Goal: Task Accomplishment & Management: Use online tool/utility

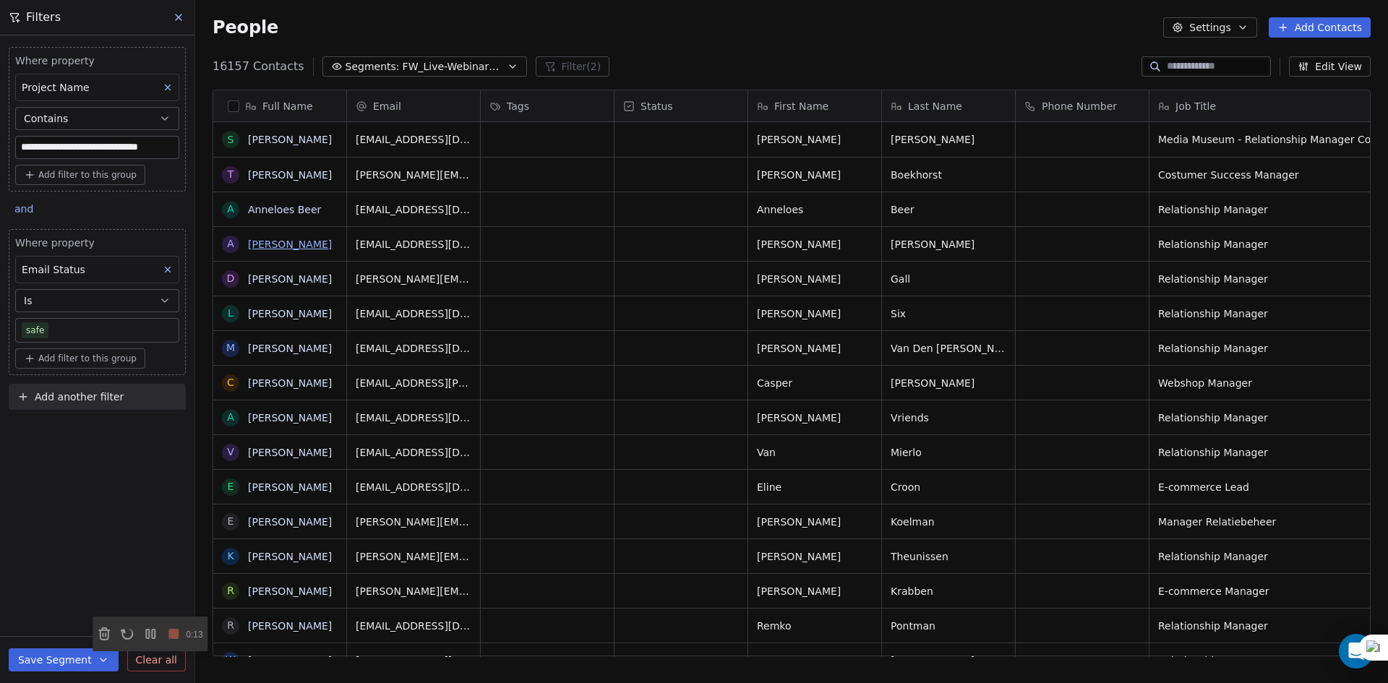
scroll to position [590, 1182]
click at [142, 145] on input "**********" at bounding box center [97, 148] width 163 height 22
click at [169, 82] on button at bounding box center [167, 87] width 19 height 19
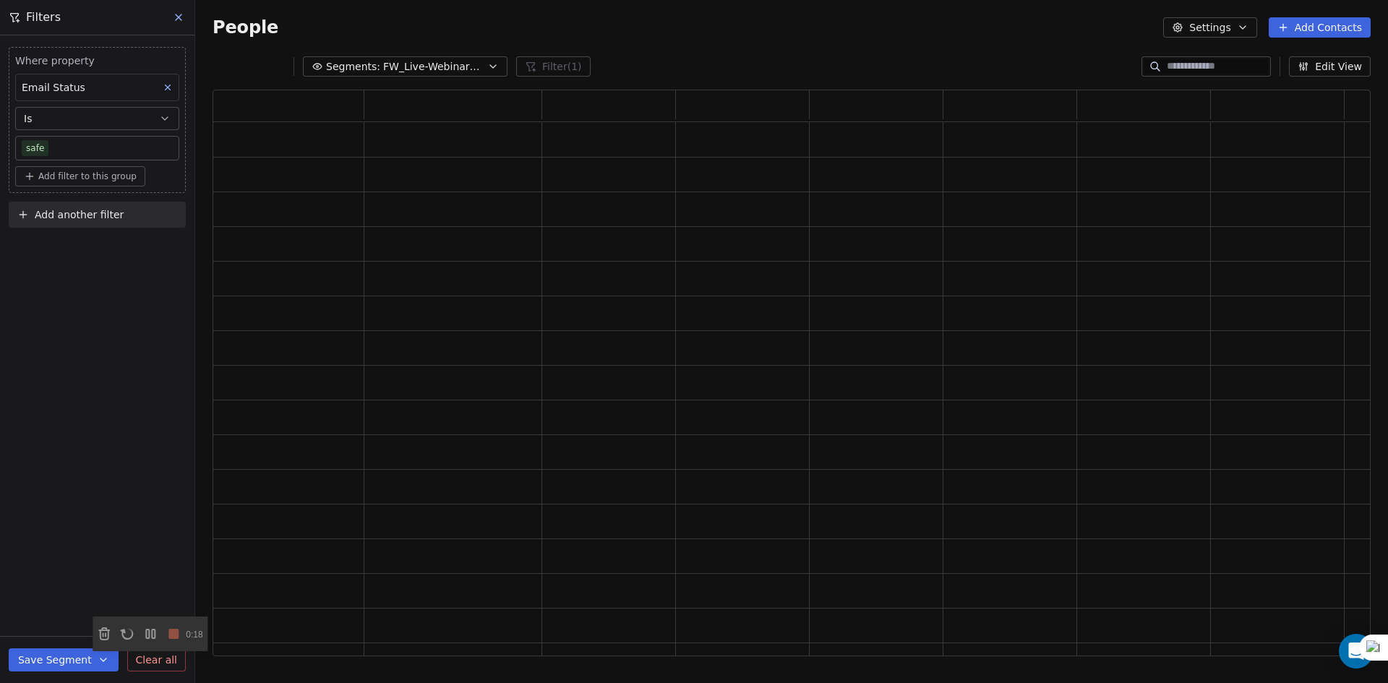
scroll to position [555, 1147]
drag, startPoint x: 380, startPoint y: 61, endPoint x: 384, endPoint y: 74, distance: 13.7
click at [383, 61] on span "FW_Live-Webinar_EU_28thAugust'25" at bounding box center [433, 66] width 101 height 15
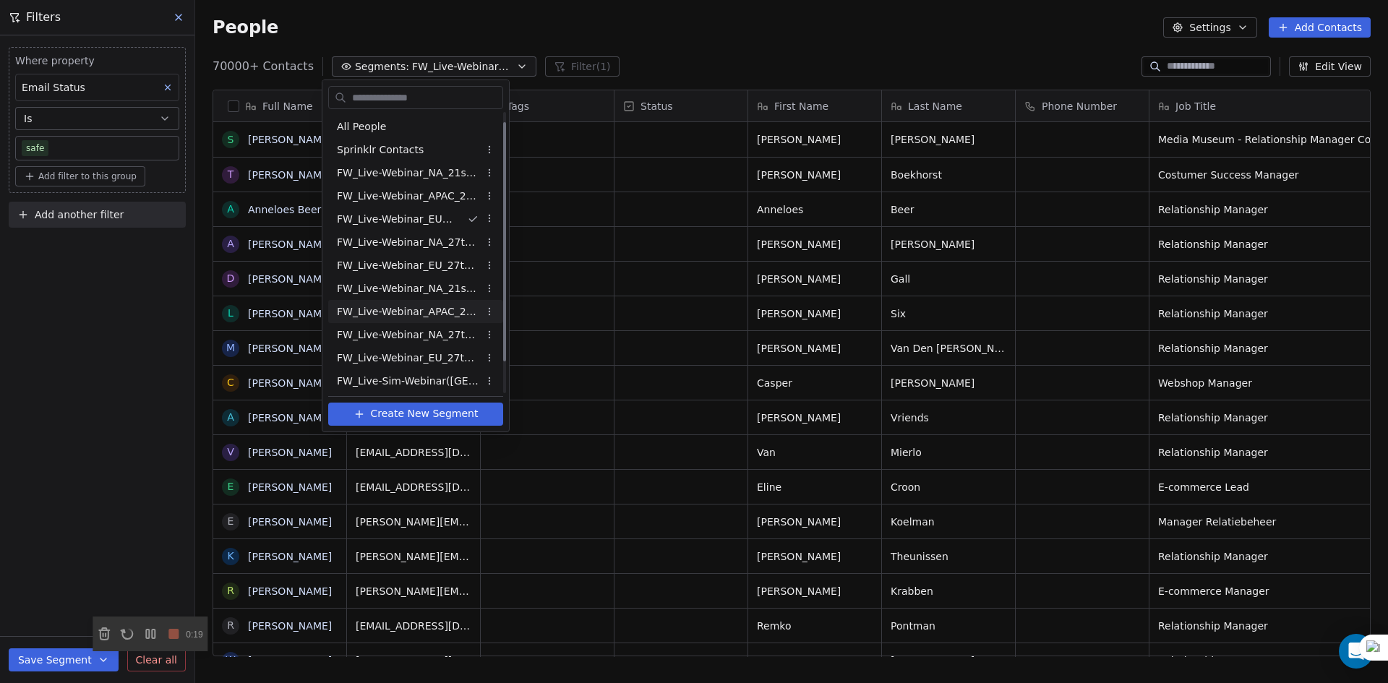
scroll to position [48, 0]
click at [437, 378] on span "FW_Live-Sim-Webinar(NA)26thAugust'2025" at bounding box center [408, 379] width 142 height 15
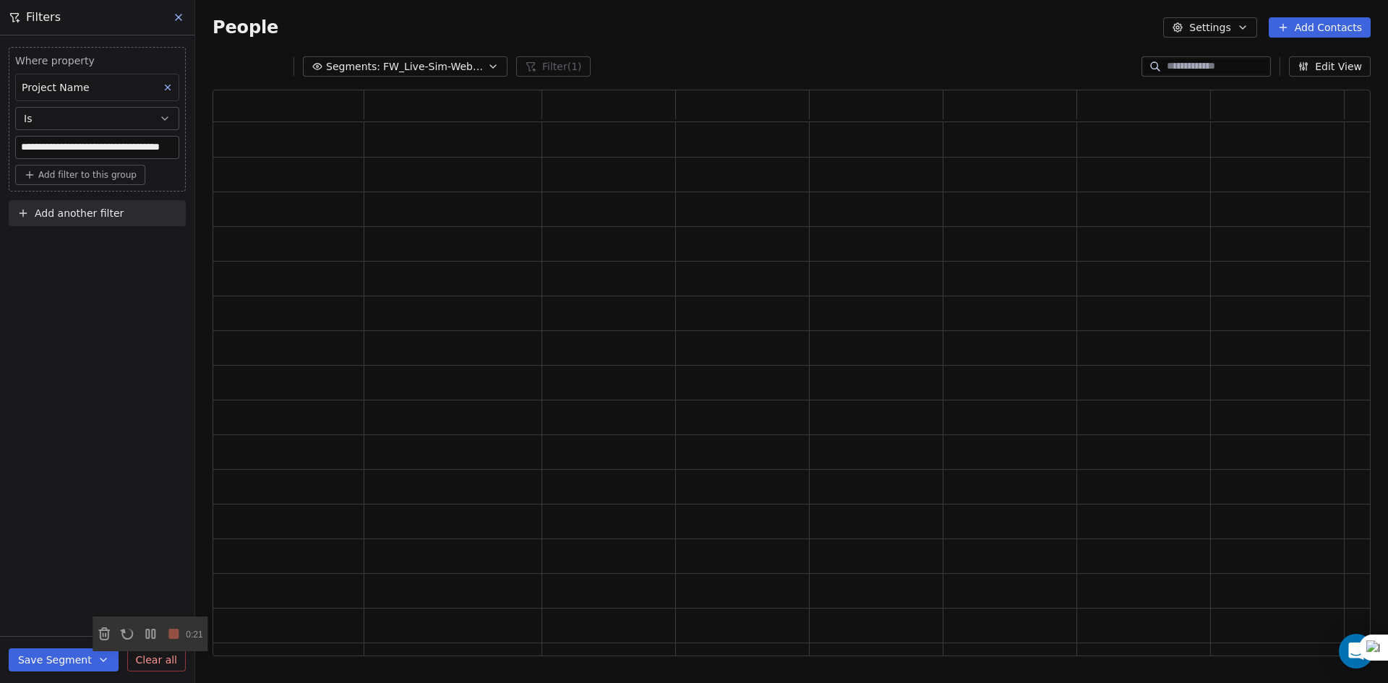
scroll to position [555, 1147]
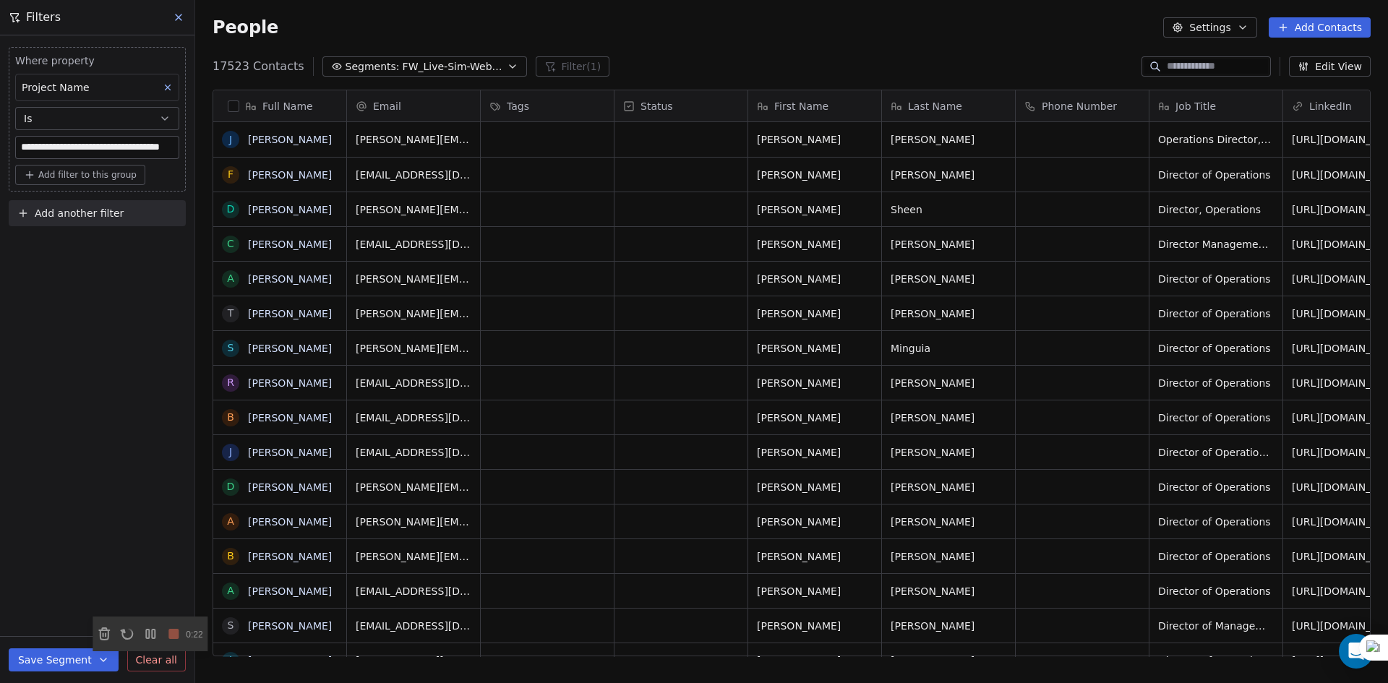
click at [456, 61] on span "FW_Live-Sim-Webinar(NA)26thAugust'2025" at bounding box center [453, 66] width 101 height 15
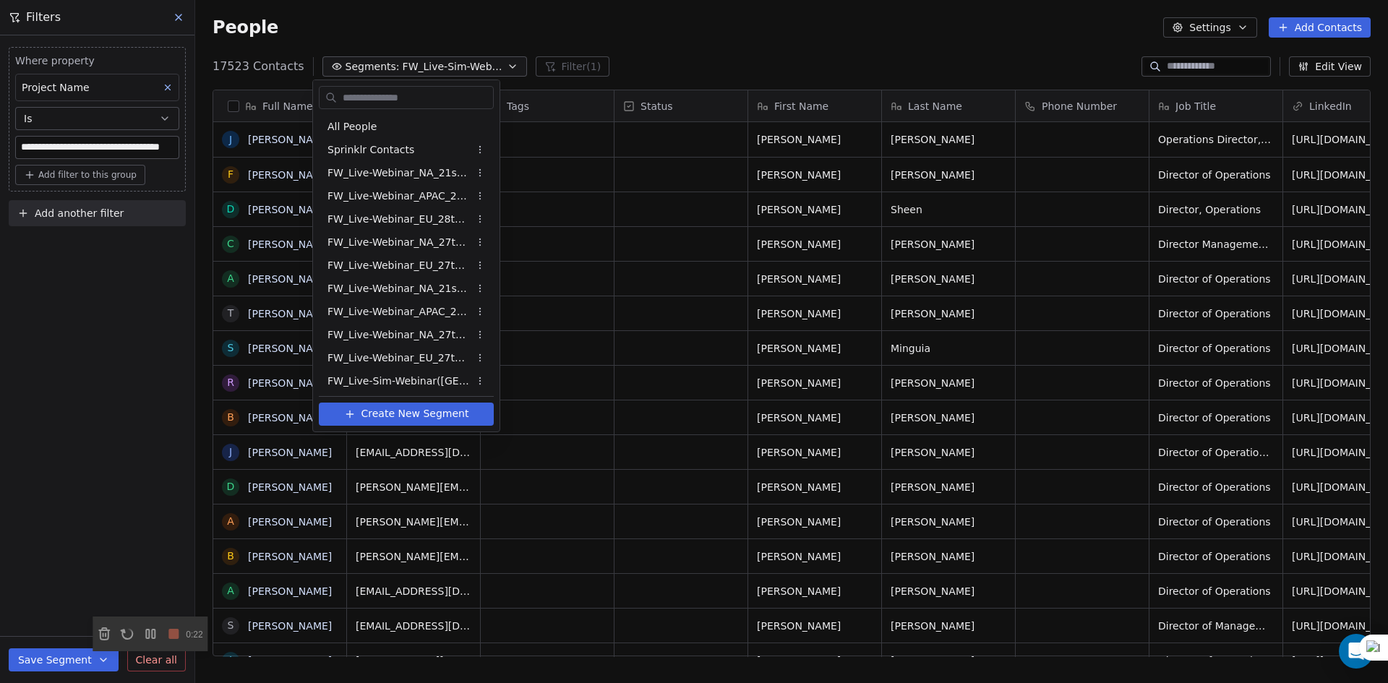
scroll to position [48, 0]
click at [419, 336] on span "FW_Live-Sim-Webinar([GEOGRAPHIC_DATA])26thAugust'2025" at bounding box center [398, 332] width 142 height 15
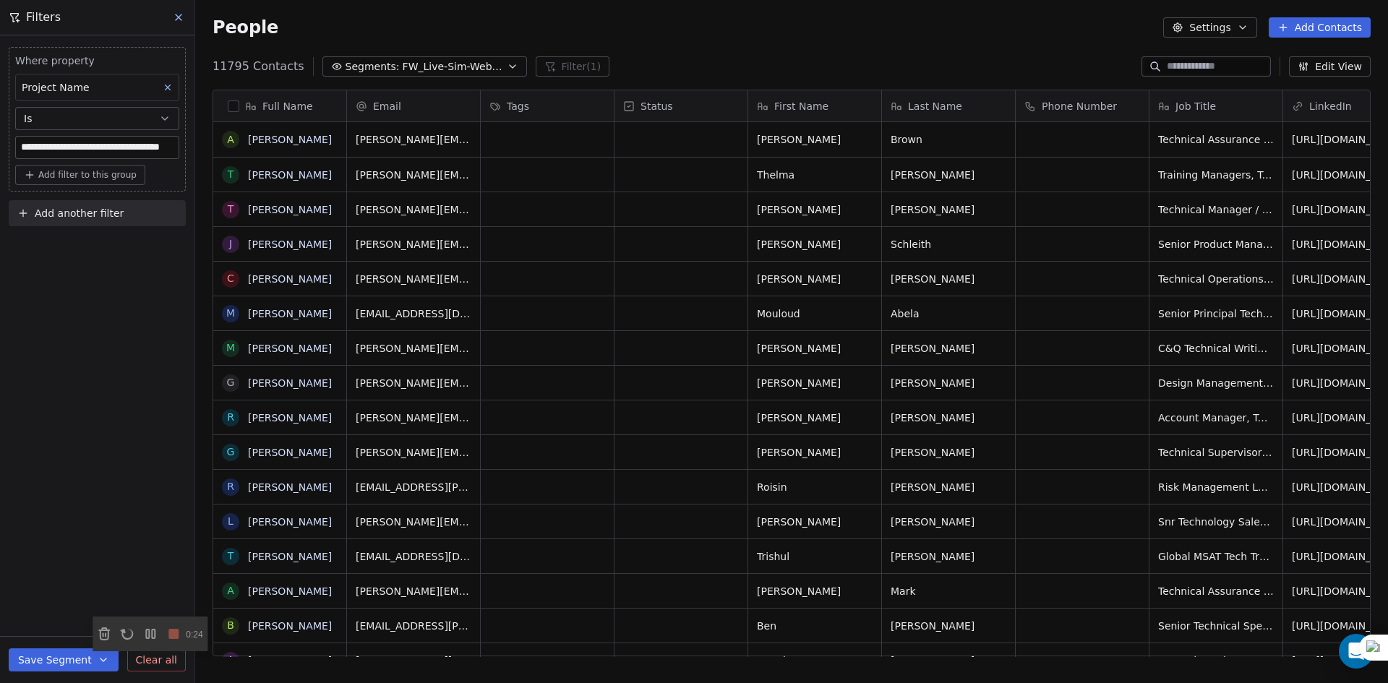
scroll to position [590, 1182]
click at [464, 68] on span "FW_Live-Sim-Webinar([GEOGRAPHIC_DATA])26thAugust'2025" at bounding box center [453, 66] width 101 height 15
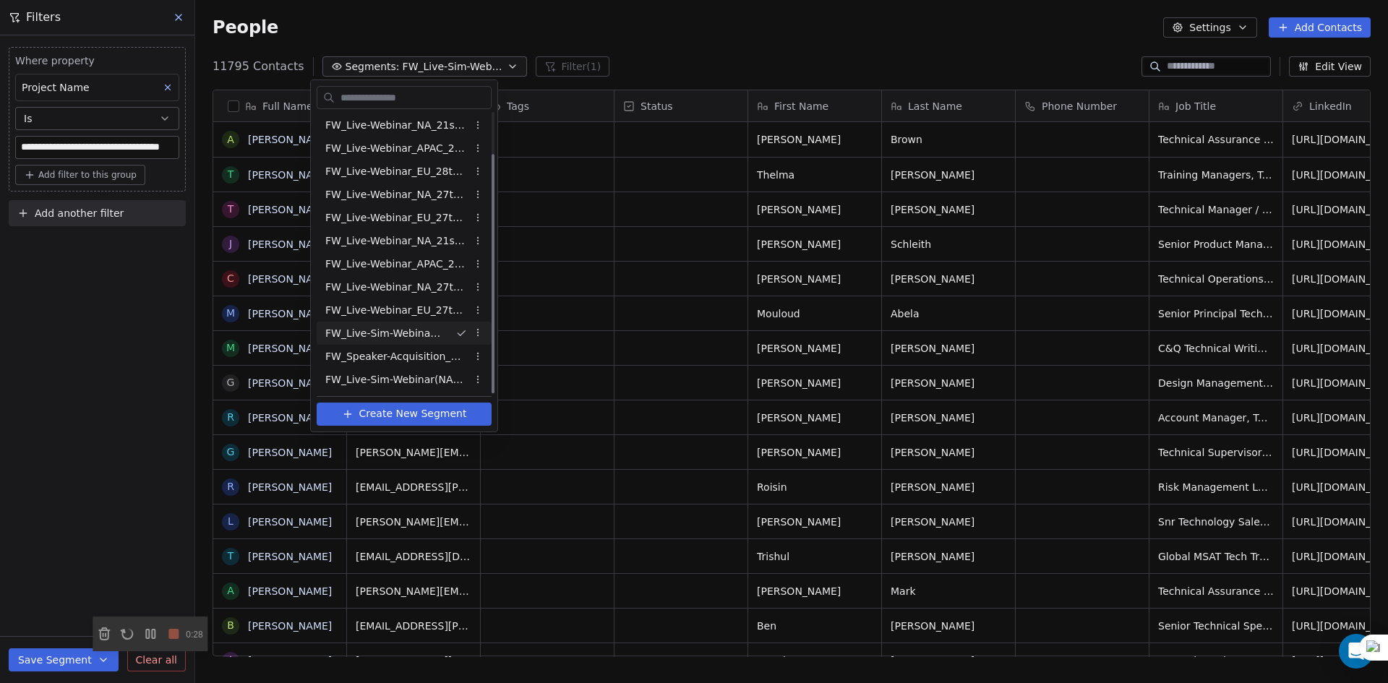
scroll to position [48, 0]
click at [432, 384] on span "FW_Live-Sim-Webinar(NA)26thAugust'2025" at bounding box center [396, 379] width 142 height 15
type input "**********"
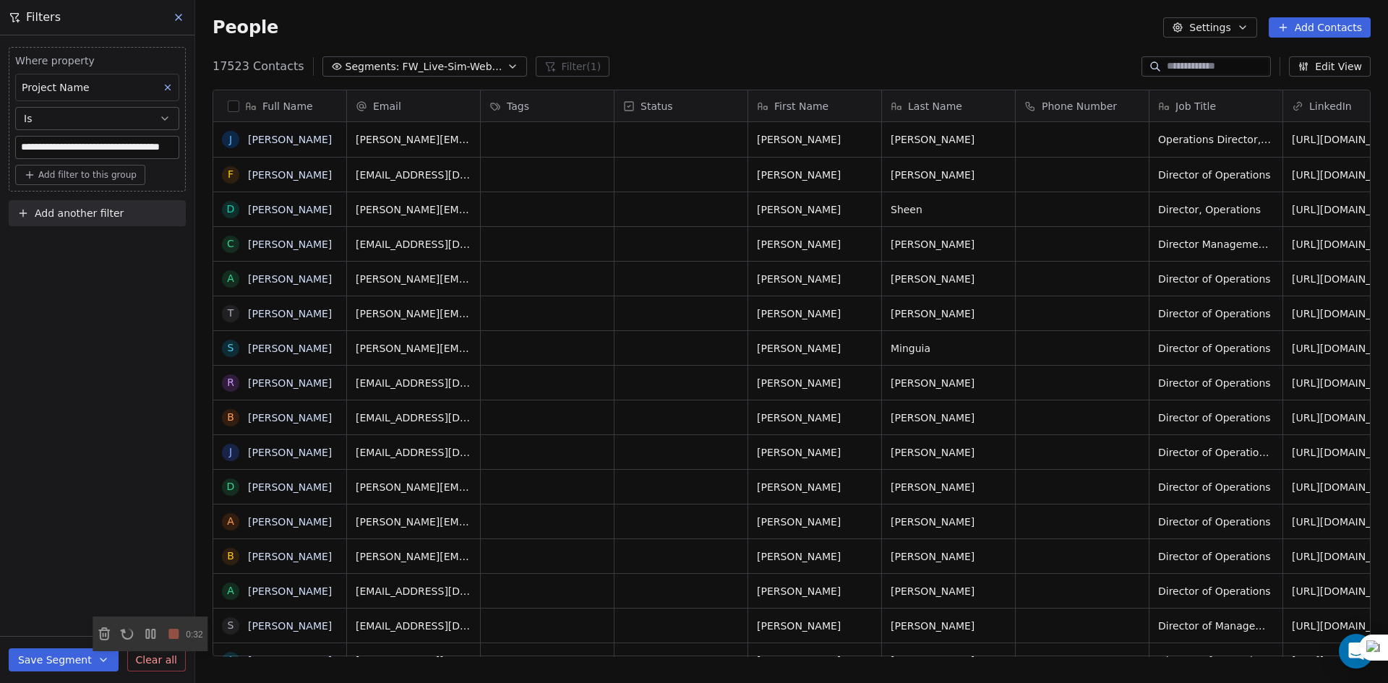
click at [484, 59] on span "FW_Live-Sim-Webinar(NA)26thAugust'2025" at bounding box center [453, 66] width 101 height 15
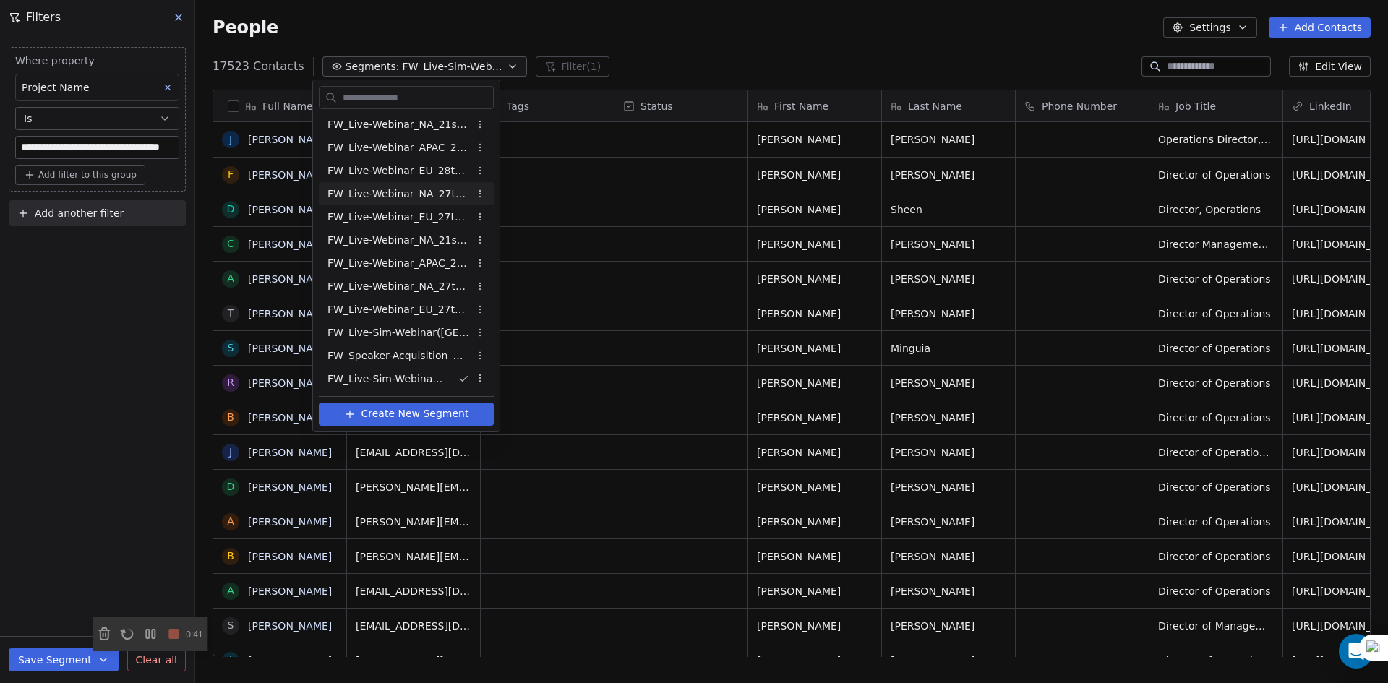
click at [682, 50] on html "**********" at bounding box center [694, 341] width 1388 height 683
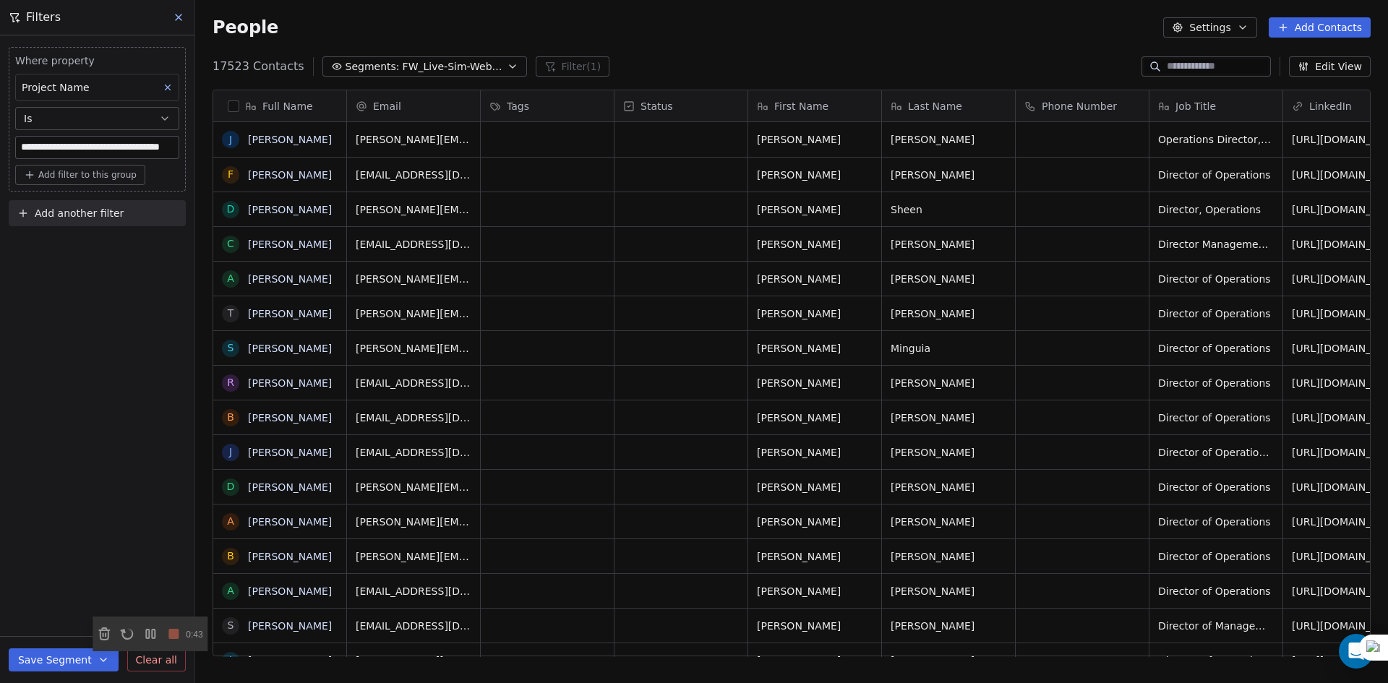
click at [111, 209] on span "Add another filter" at bounding box center [79, 213] width 89 height 15
drag, startPoint x: 784, startPoint y: 228, endPoint x: 1387, endPoint y: 244, distance: 603.8
click at [1387, 244] on html "**********" at bounding box center [694, 341] width 1388 height 683
drag, startPoint x: 1089, startPoint y: 205, endPoint x: 1387, endPoint y: 208, distance: 297.9
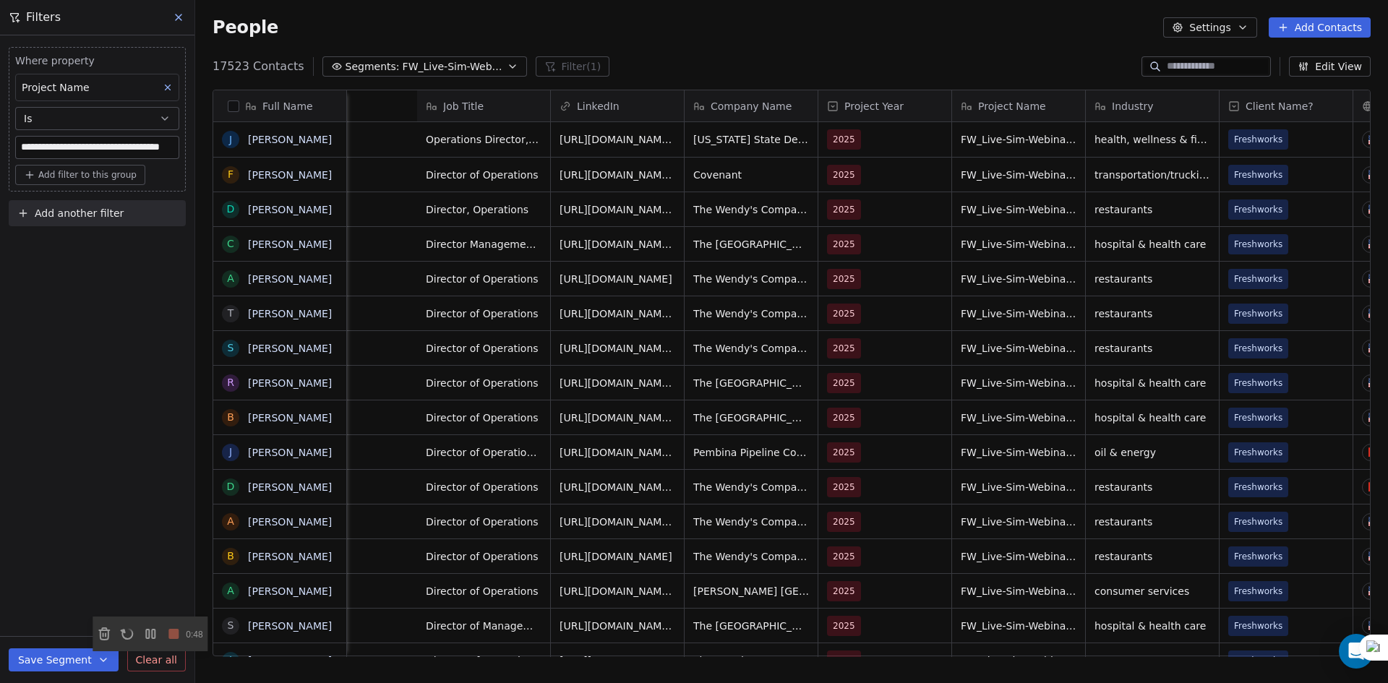
scroll to position [0, 1697]
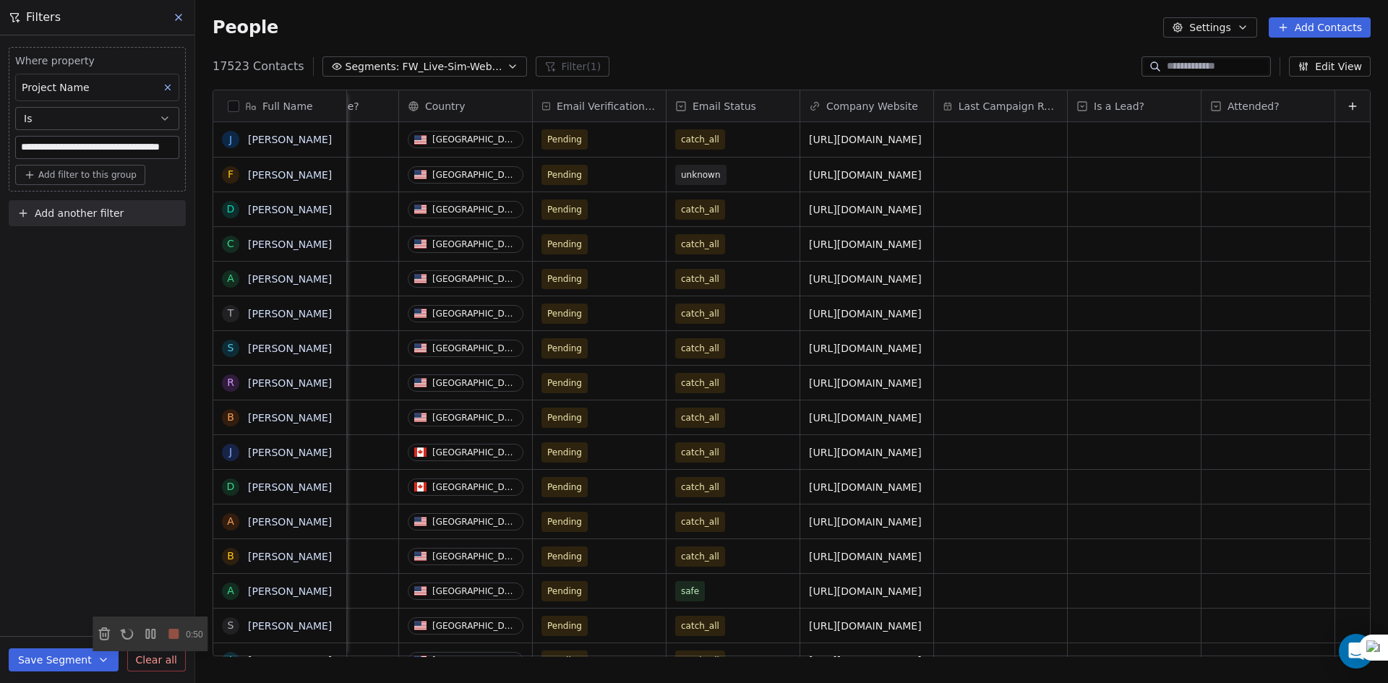
click at [1331, 61] on button "Edit View" at bounding box center [1330, 66] width 82 height 20
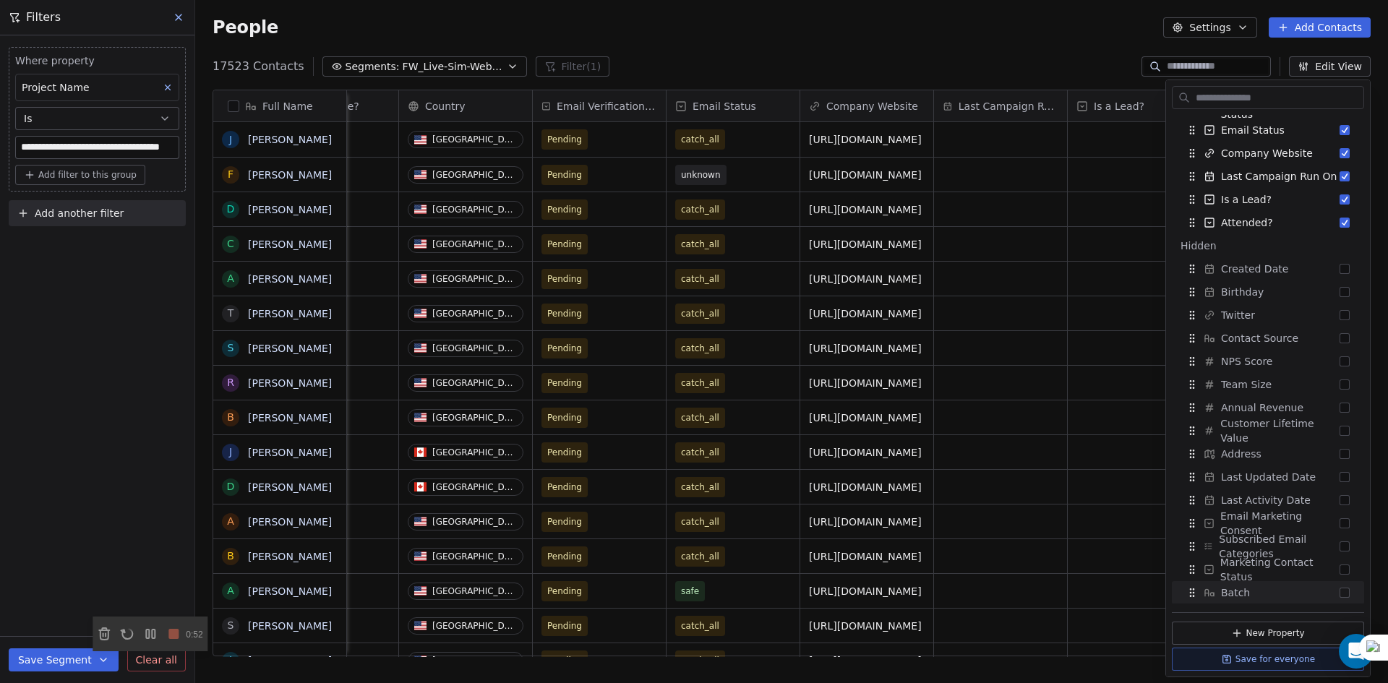
scroll to position [390, 0]
click at [1261, 591] on div "Batch" at bounding box center [1268, 592] width 181 height 23
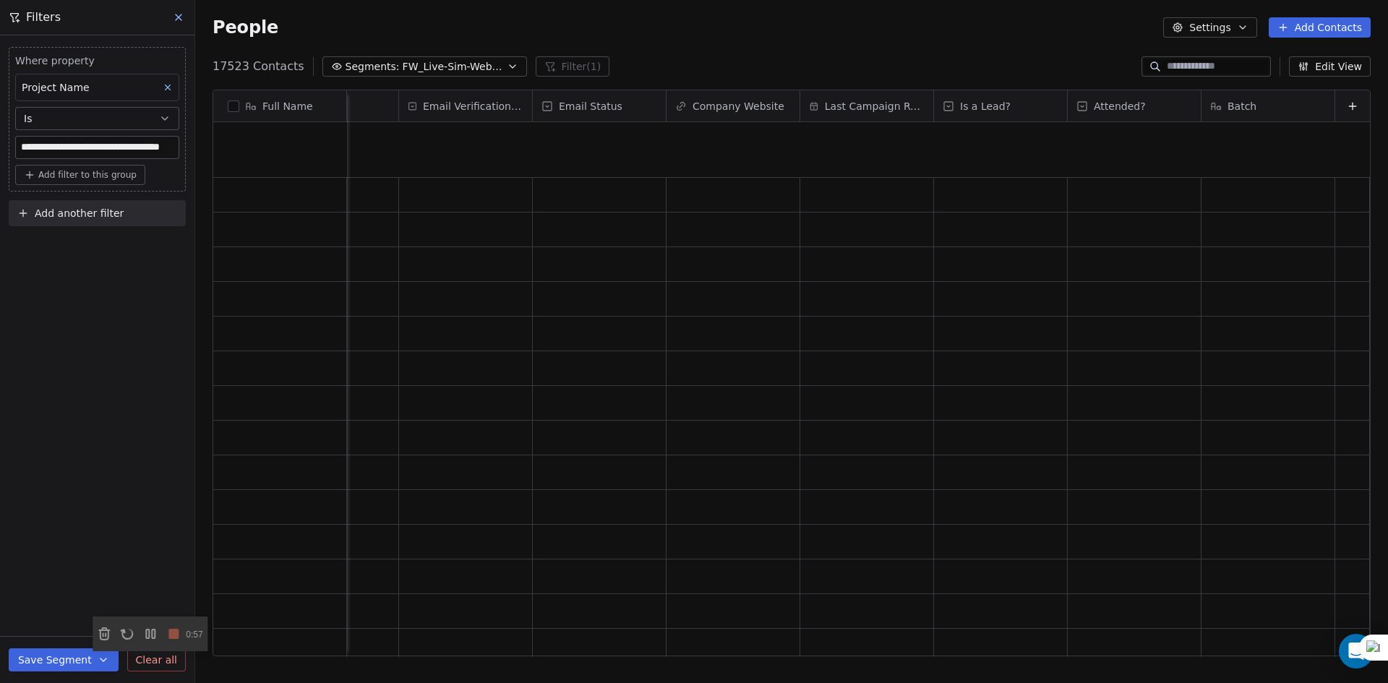
scroll to position [0, 0]
click at [83, 212] on span "Add another filter" at bounding box center [79, 213] width 89 height 15
click at [80, 244] on span "Contact properties" at bounding box center [71, 247] width 94 height 15
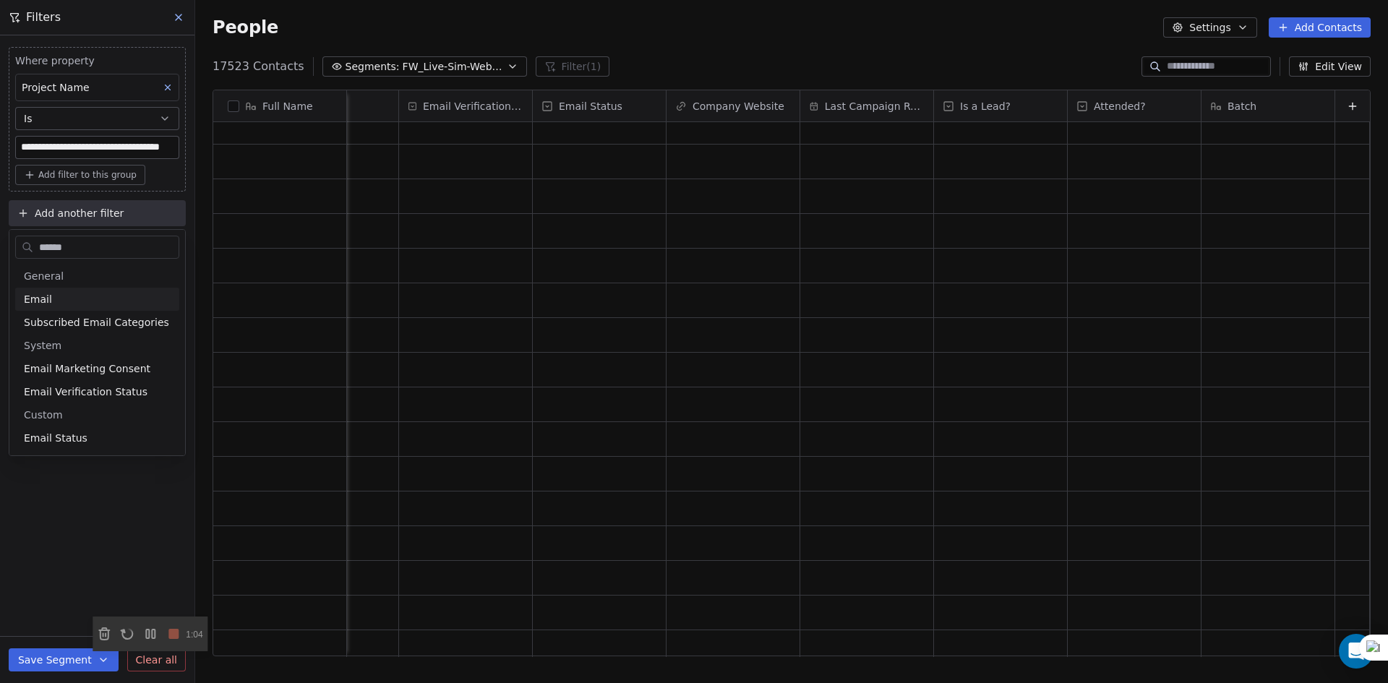
type input "*******"
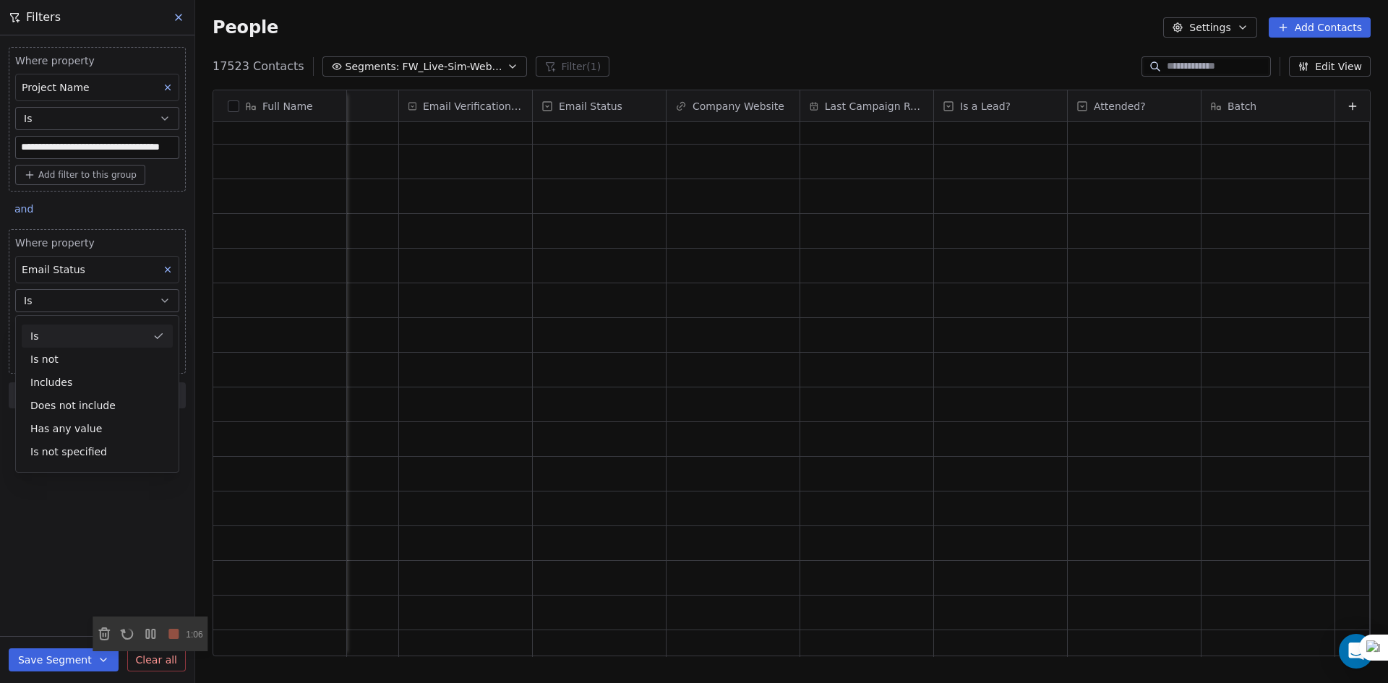
click at [77, 332] on div "Is" at bounding box center [97, 336] width 151 height 23
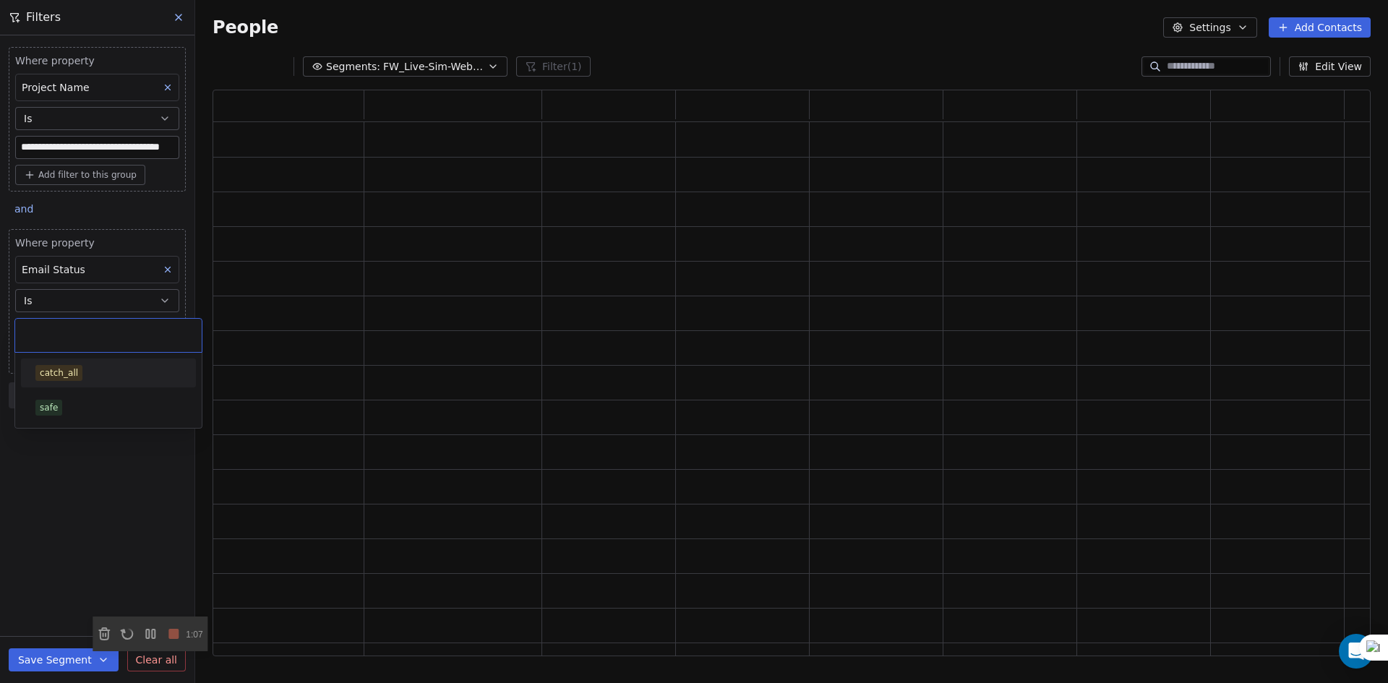
click at [76, 330] on body "**********" at bounding box center [694, 341] width 1388 height 683
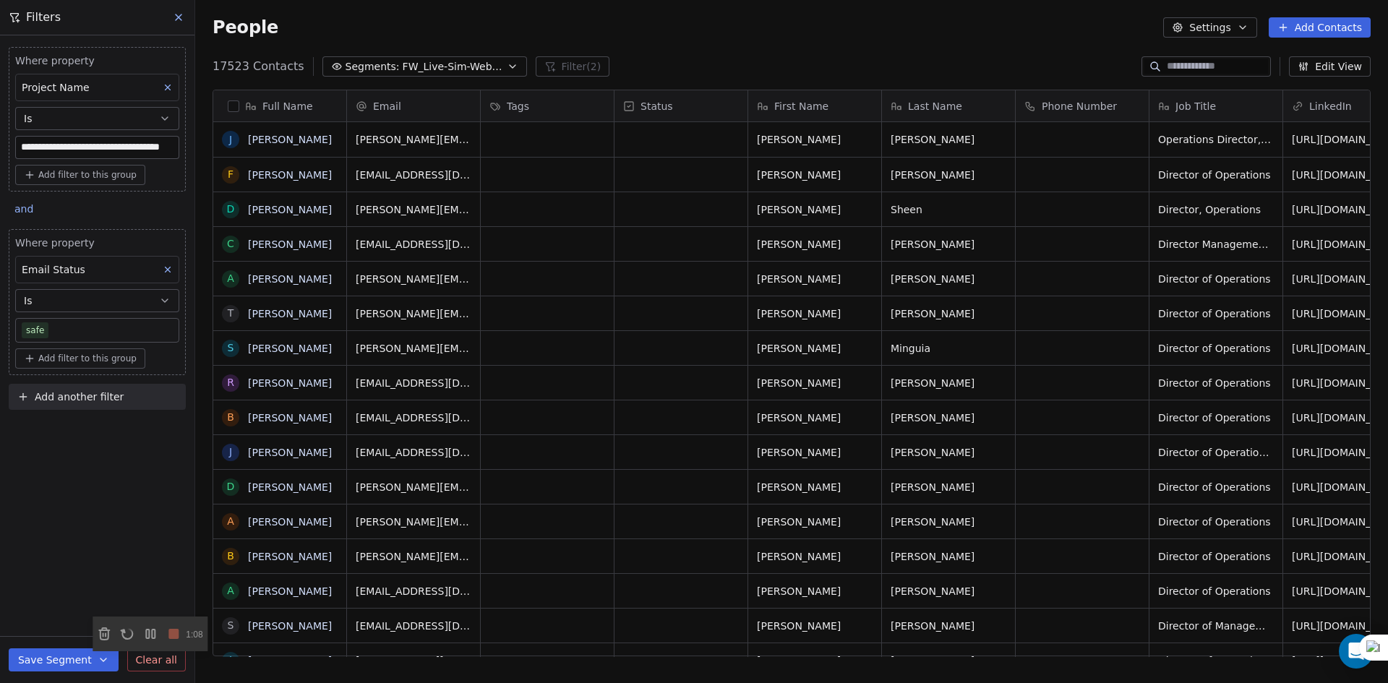
click at [72, 488] on div "**********" at bounding box center [97, 359] width 194 height 648
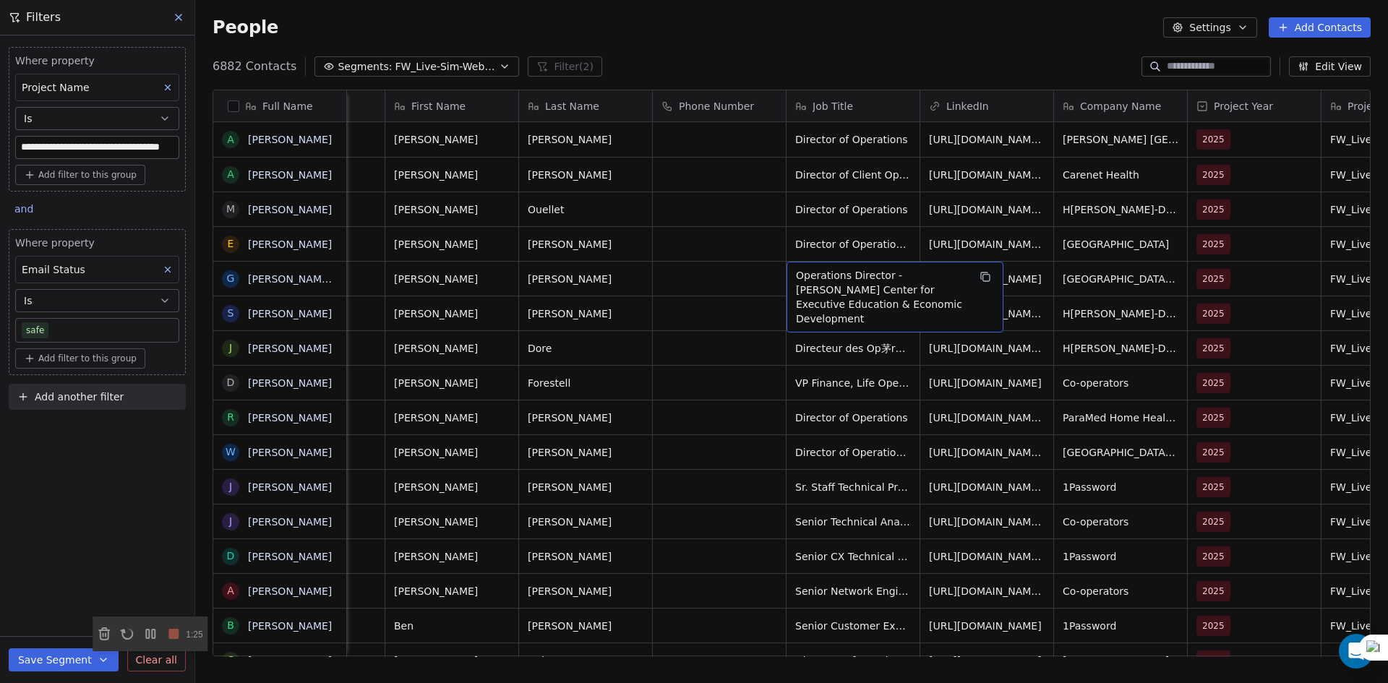
click at [226, 98] on div "Full Name" at bounding box center [279, 105] width 133 height 31
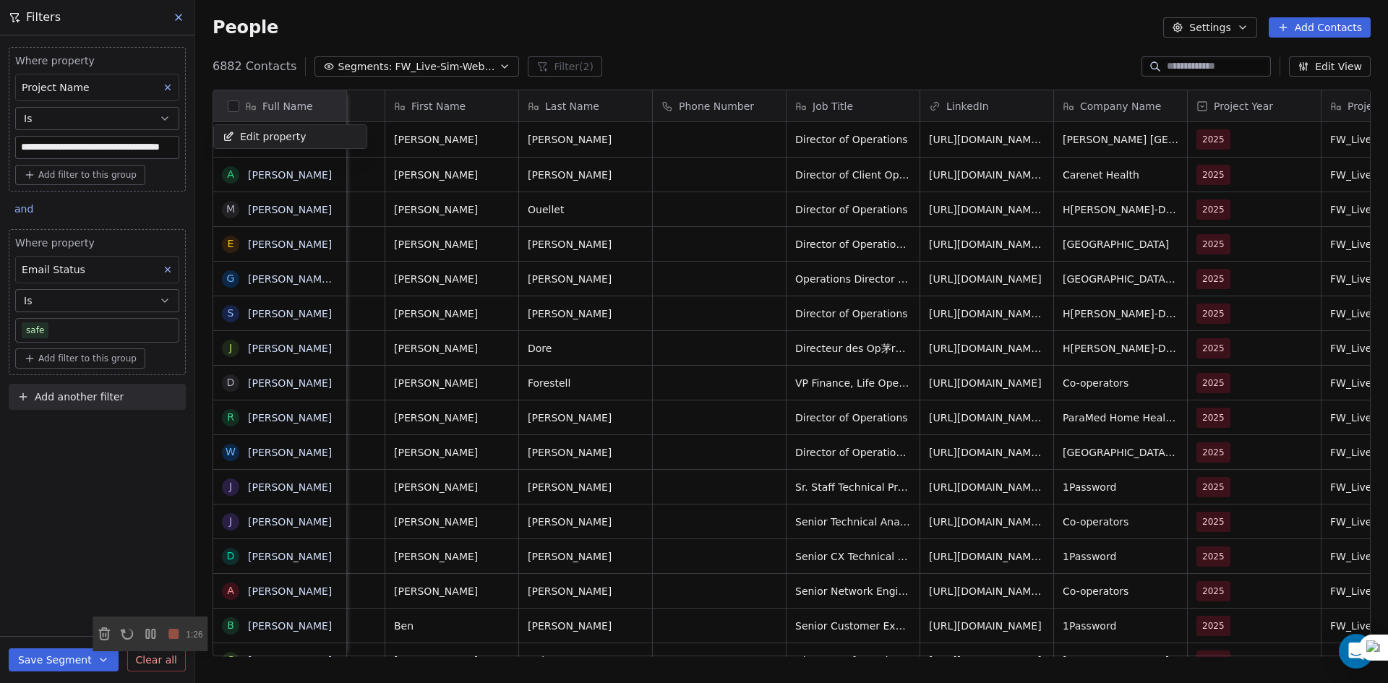
click at [232, 107] on html "**********" at bounding box center [694, 341] width 1388 height 683
click at [234, 108] on button "button" at bounding box center [234, 106] width 12 height 12
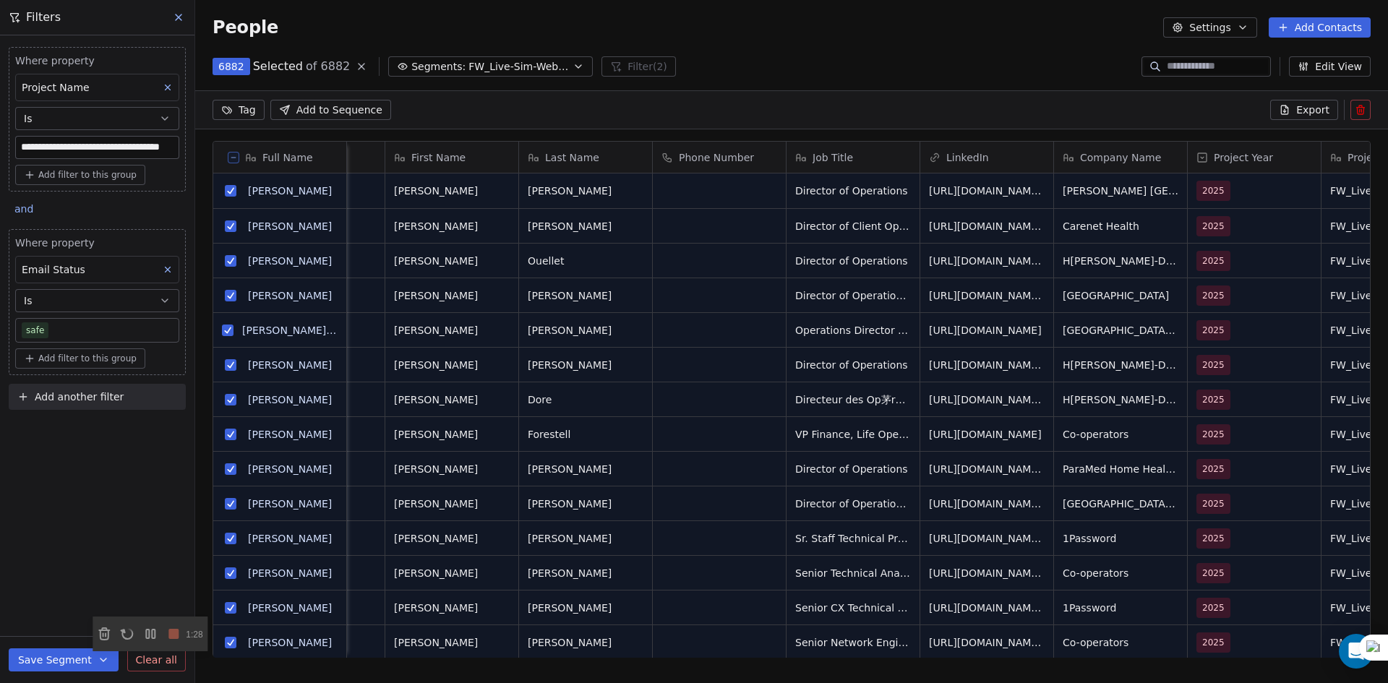
drag, startPoint x: 1293, startPoint y: 109, endPoint x: 1055, endPoint y: 170, distance: 246.2
click at [1294, 109] on button "Export" at bounding box center [1304, 110] width 68 height 20
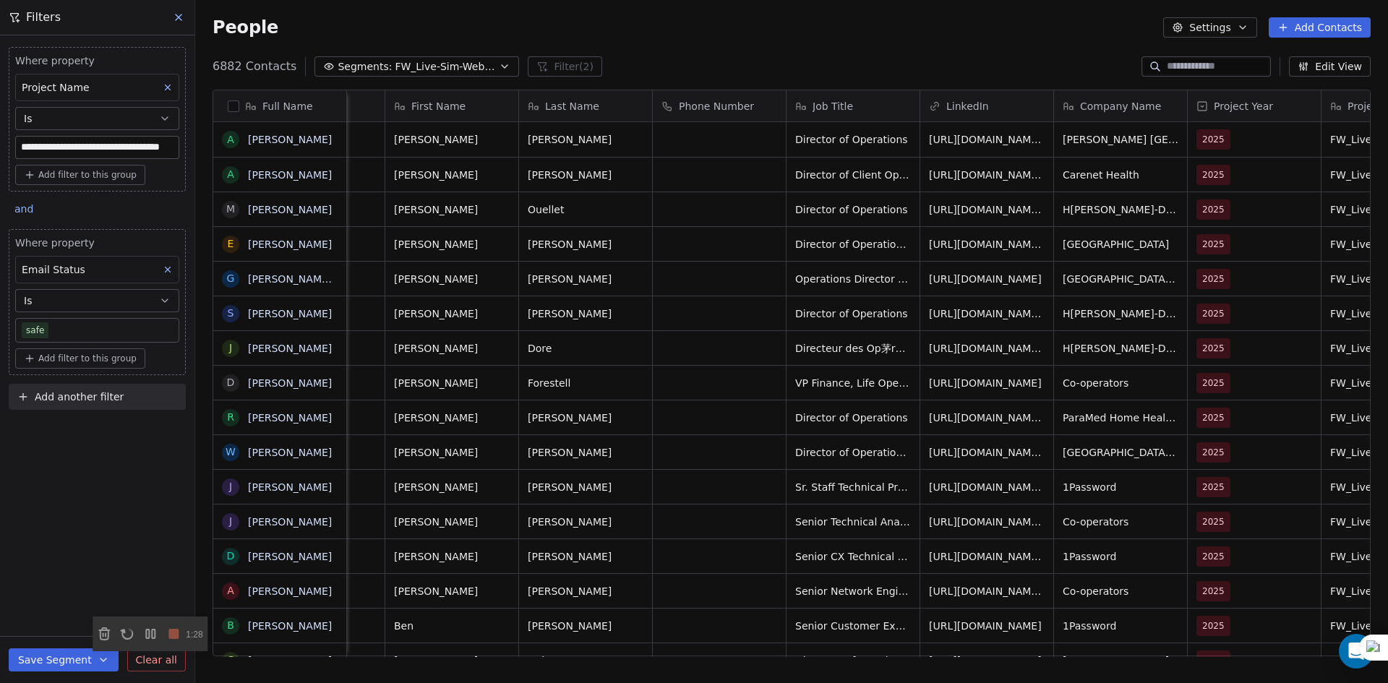
scroll to position [590, 1182]
click at [1240, 30] on button "Settings" at bounding box center [1209, 27] width 93 height 20
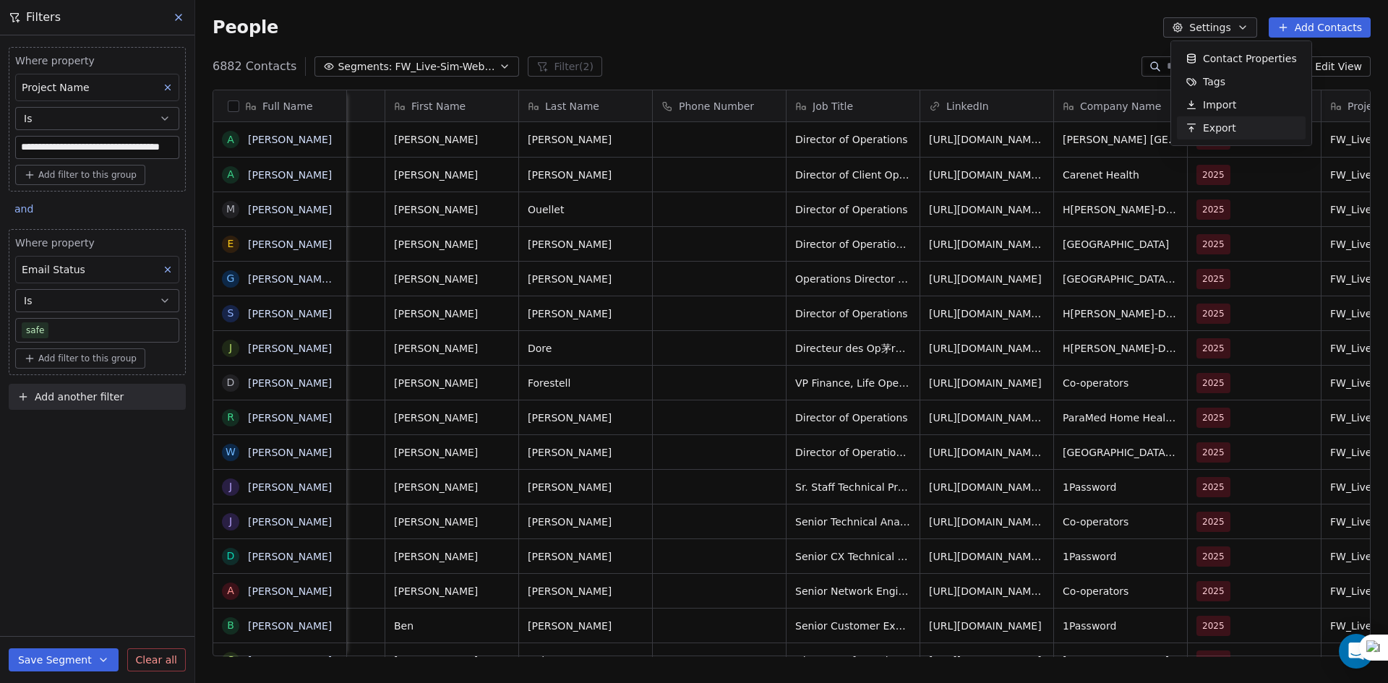
click at [1244, 127] on div "Export" at bounding box center [1241, 127] width 129 height 23
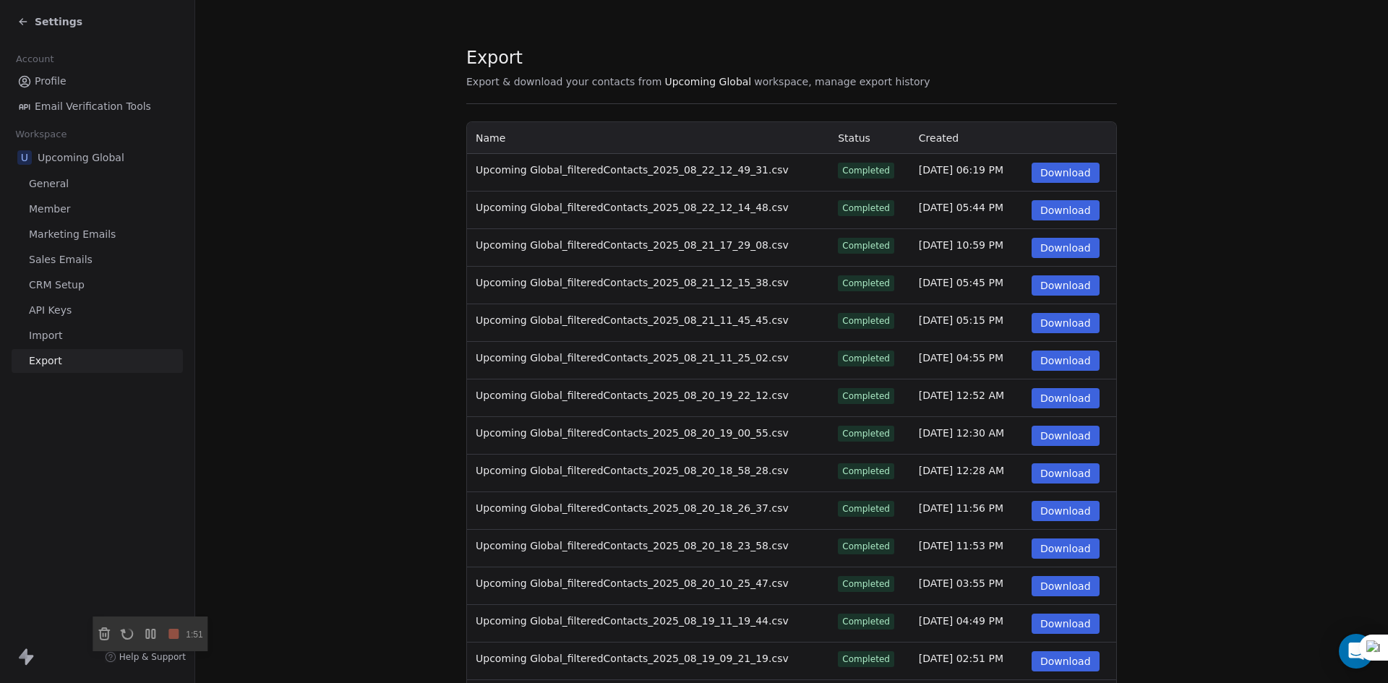
click at [1066, 174] on button "Download" at bounding box center [1066, 173] width 68 height 20
click at [38, 12] on div "Settings" at bounding box center [100, 22] width 166 height 20
click at [36, 20] on span "Settings" at bounding box center [59, 21] width 48 height 14
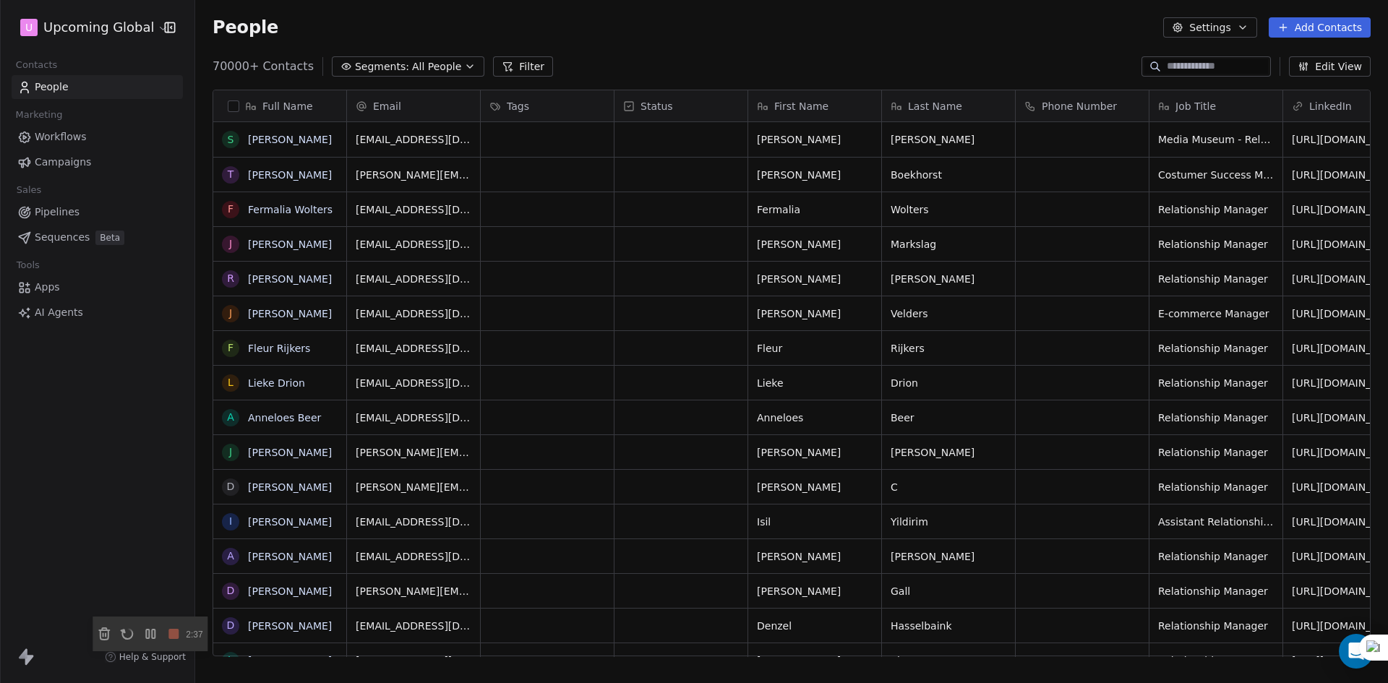
scroll to position [590, 1182]
click at [355, 62] on span "Segments:" at bounding box center [382, 66] width 54 height 15
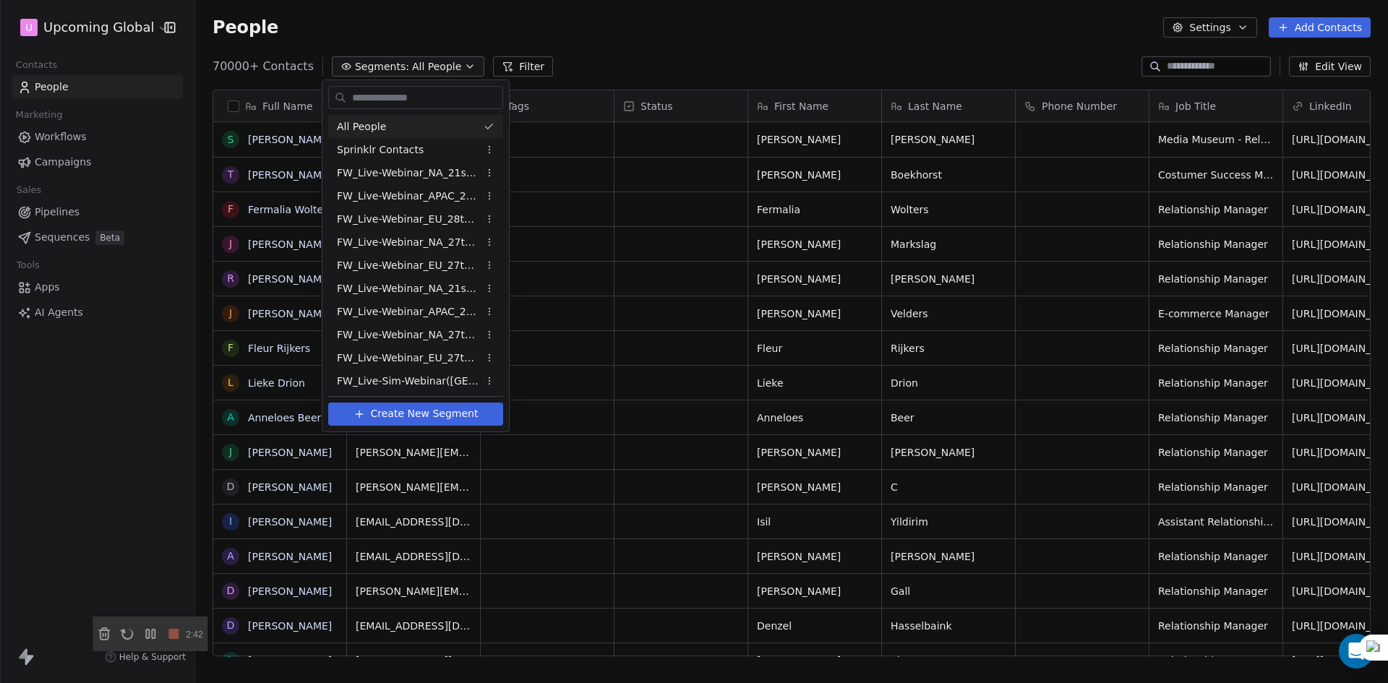
drag, startPoint x: 678, startPoint y: 34, endPoint x: 653, endPoint y: 43, distance: 27.0
click at [679, 34] on html "U Upcoming Global Contacts People Marketing Workflows Campaigns Sales Pipelines…" at bounding box center [694, 341] width 1388 height 683
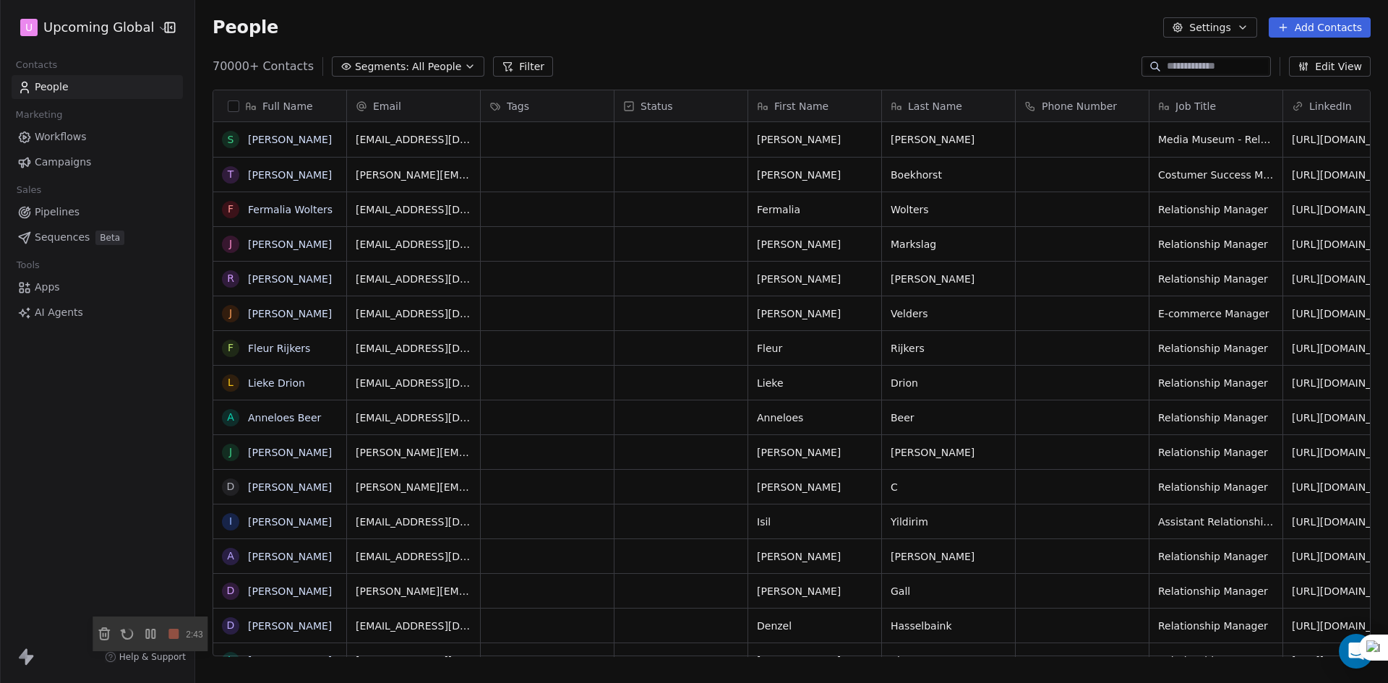
click at [525, 59] on button "Filter" at bounding box center [523, 66] width 60 height 20
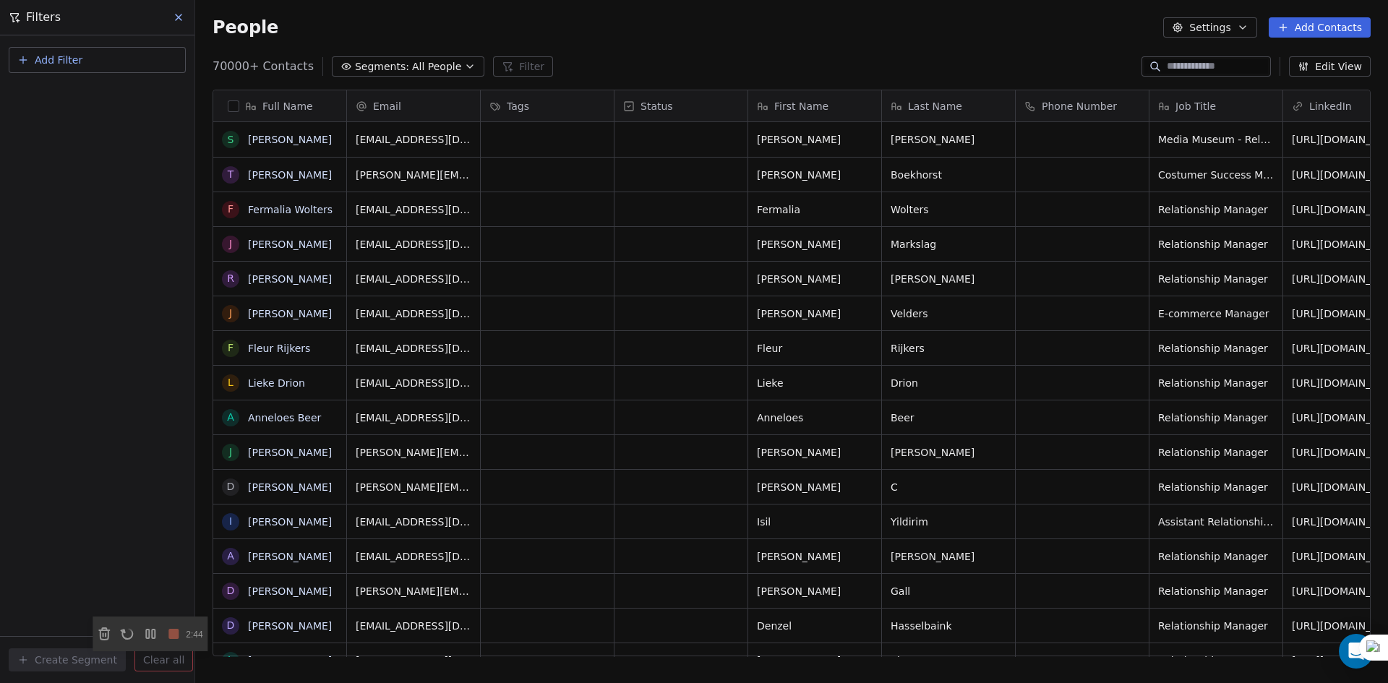
click at [85, 49] on button "Add Filter" at bounding box center [97, 60] width 177 height 26
click at [78, 96] on span "Contact properties" at bounding box center [71, 94] width 94 height 15
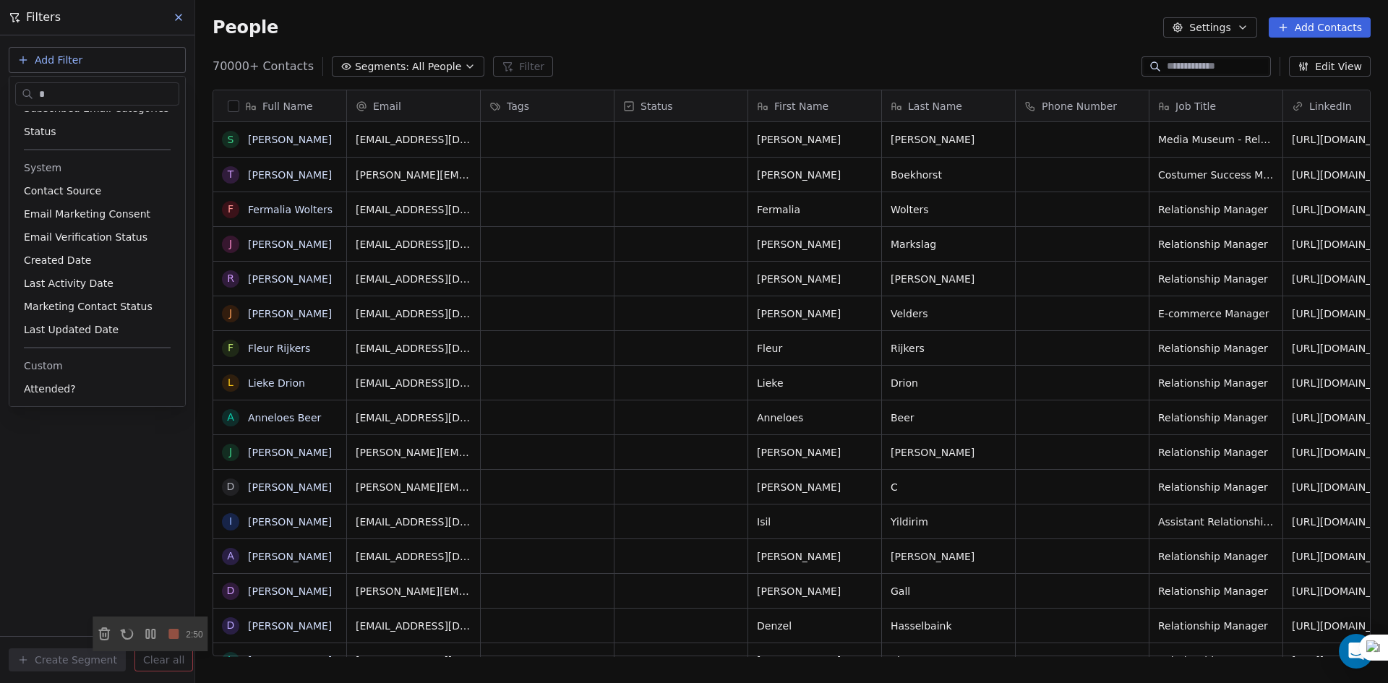
scroll to position [0, 0]
type input "***"
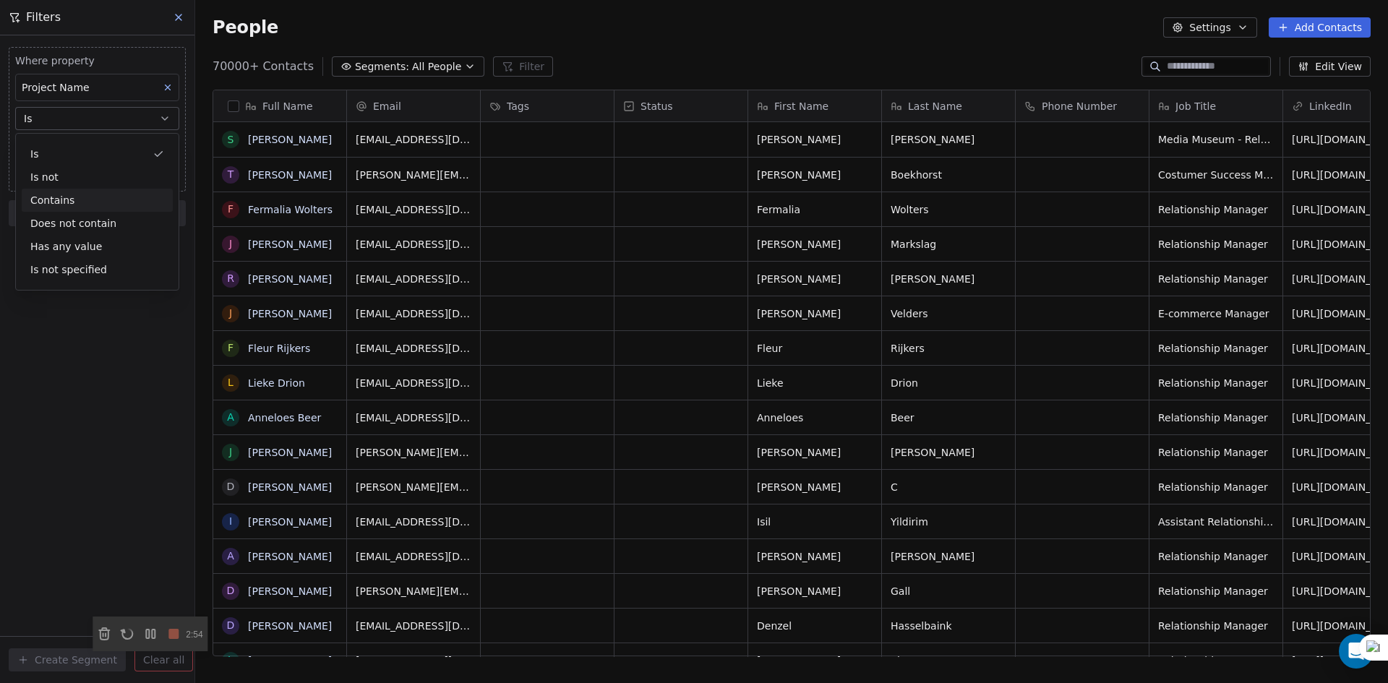
click at [50, 207] on div "Contains" at bounding box center [97, 200] width 151 height 23
click at [53, 150] on input at bounding box center [97, 148] width 163 height 22
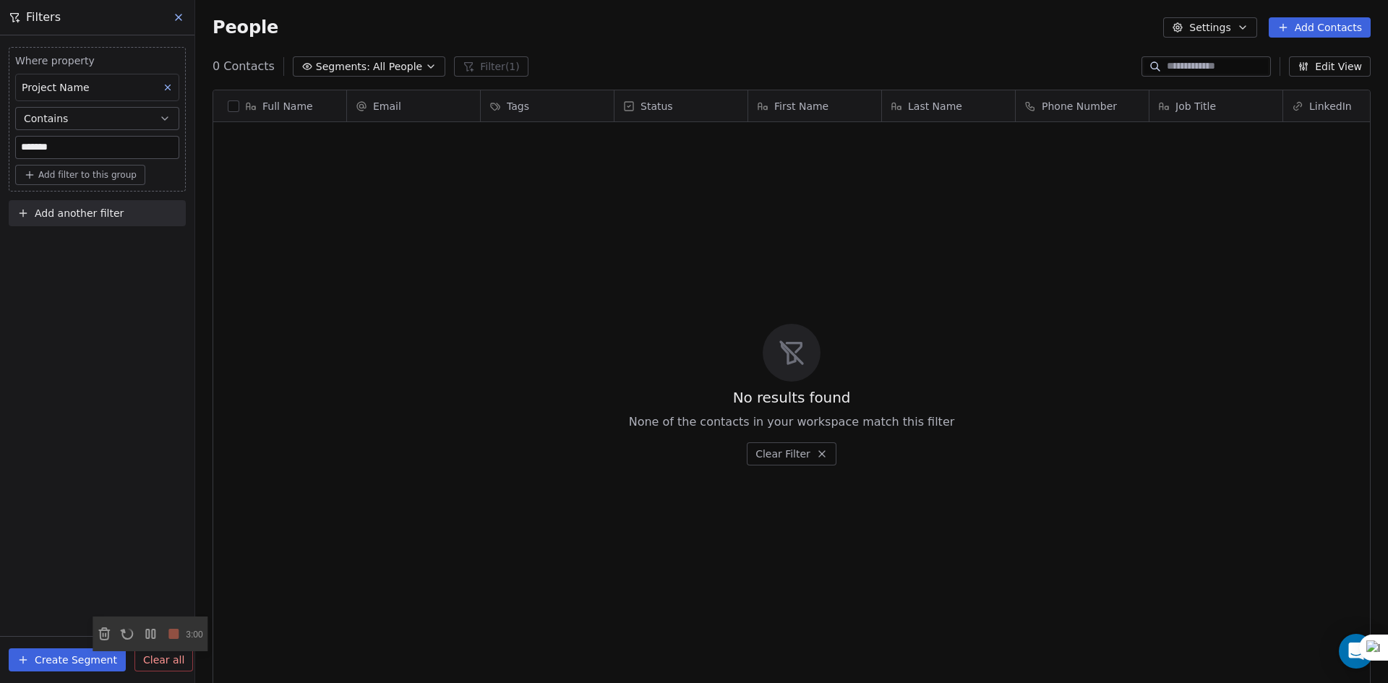
scroll to position [590, 1182]
click at [131, 155] on input "*******" at bounding box center [97, 148] width 163 height 22
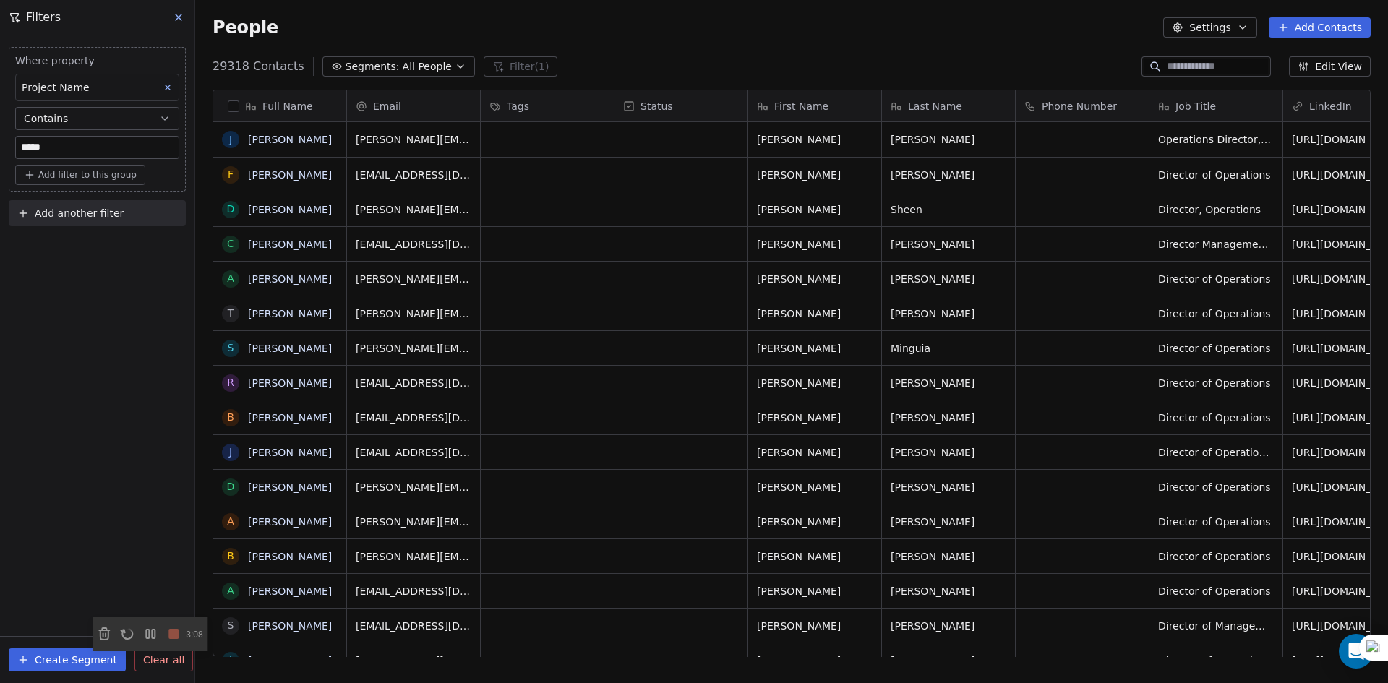
type input "*****"
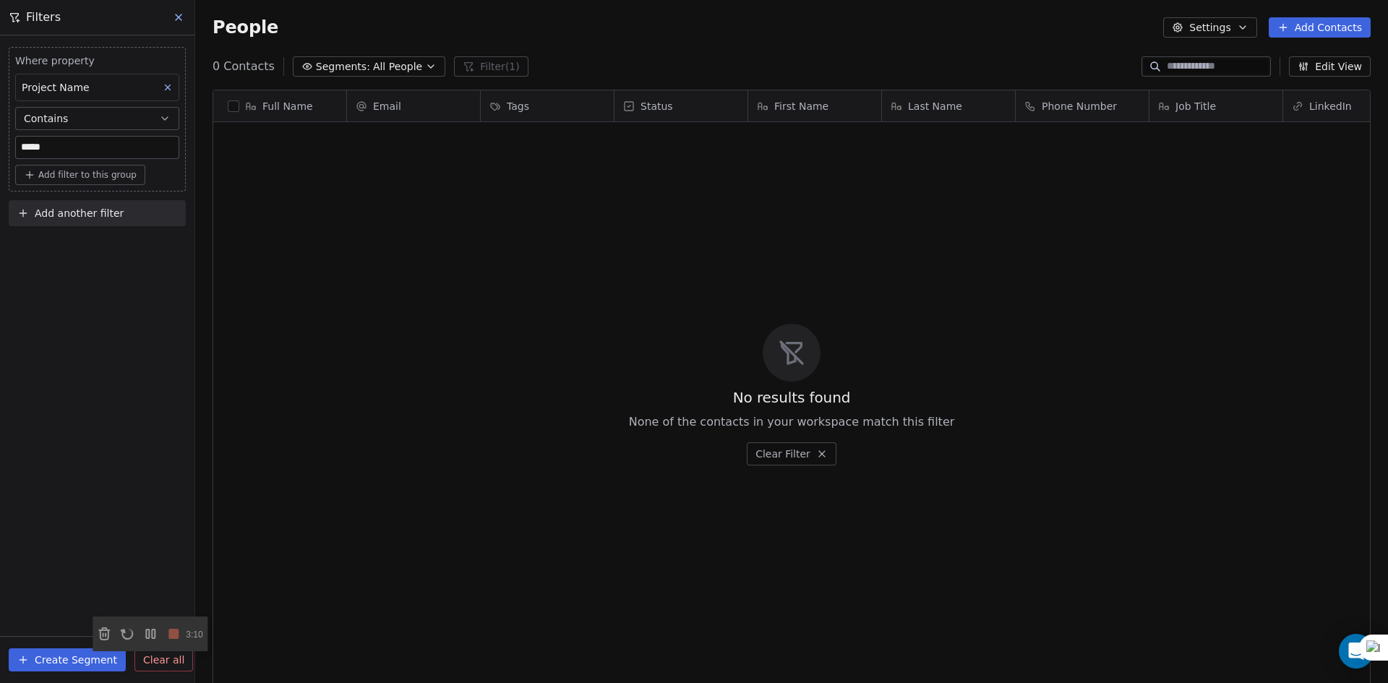
click at [93, 266] on div "Where property Project Name Contains ***** Add filter to this group Add another…" at bounding box center [97, 359] width 194 height 648
click at [92, 142] on input "*****" at bounding box center [97, 148] width 163 height 22
drag, startPoint x: 184, startPoint y: 14, endPoint x: 179, endPoint y: 43, distance: 29.4
click at [187, 39] on div "Filters Where property Project Name Contains Add filter to this group Add anoth…" at bounding box center [97, 341] width 194 height 683
click at [170, 86] on icon at bounding box center [168, 87] width 10 height 10
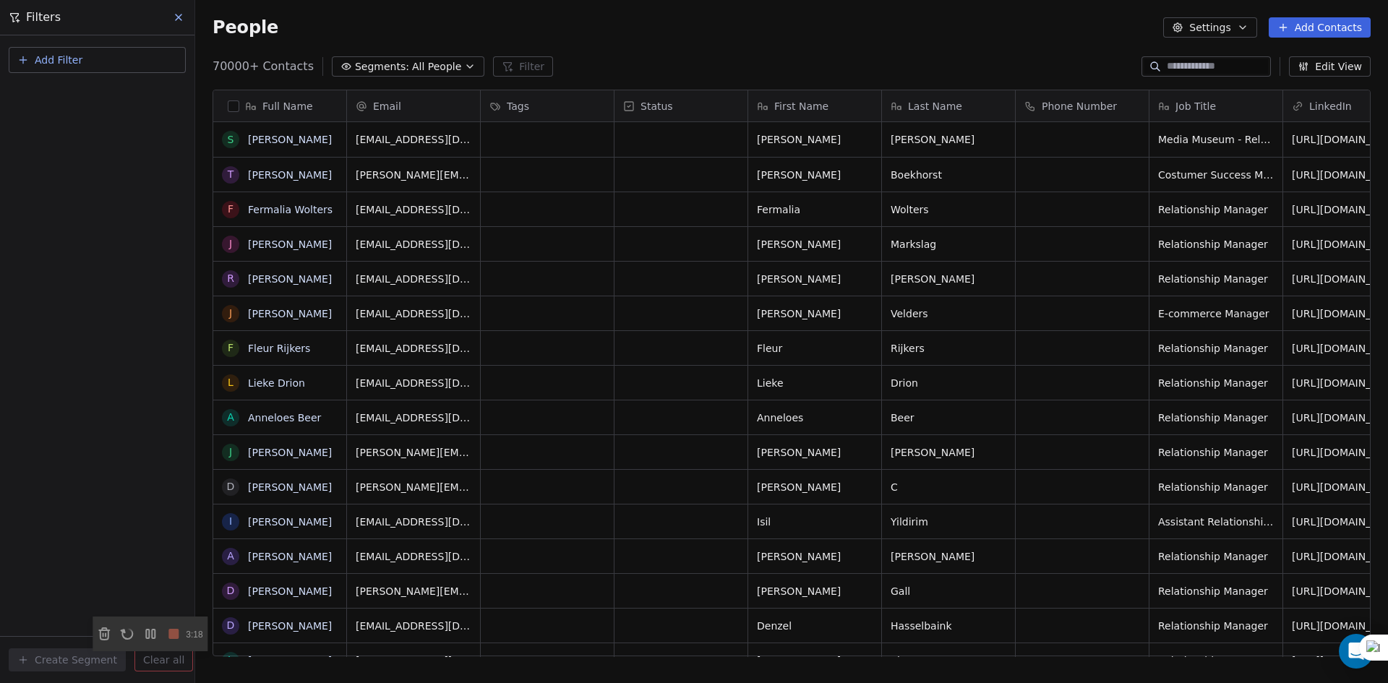
click at [412, 69] on span "All People" at bounding box center [436, 66] width 49 height 15
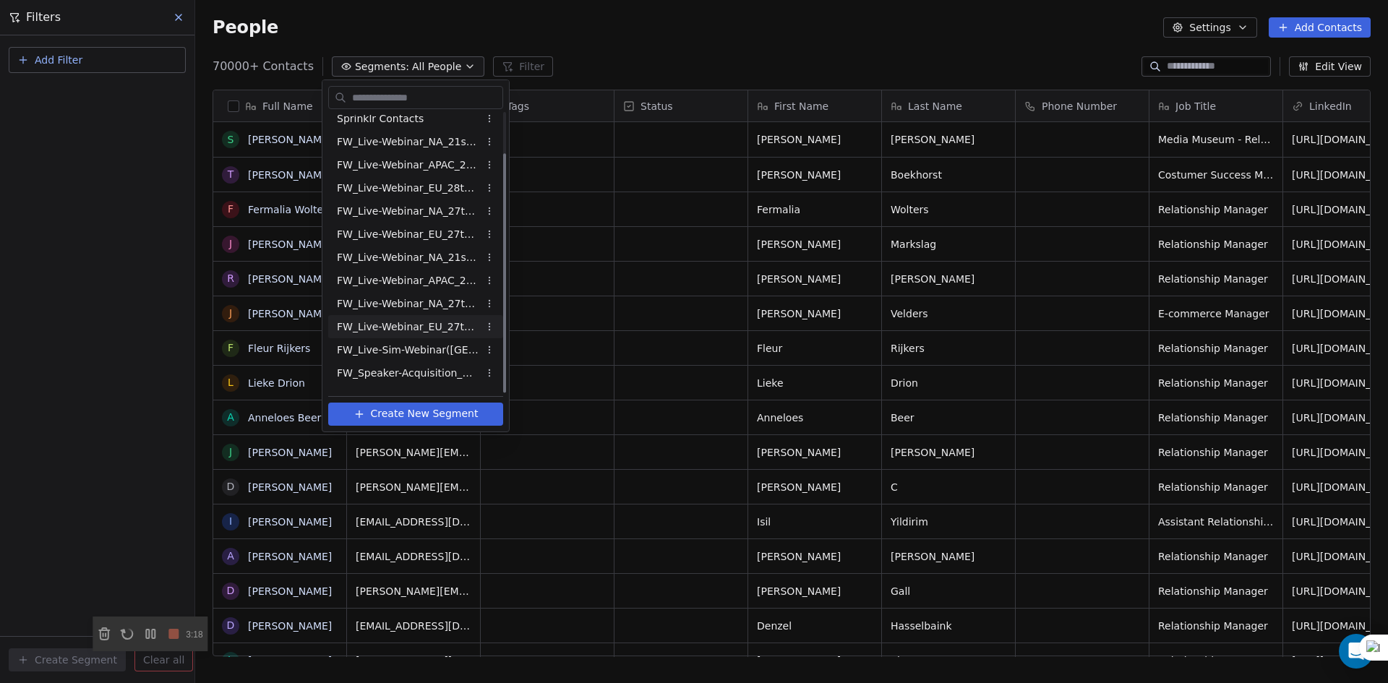
scroll to position [48, 0]
drag, startPoint x: 460, startPoint y: 382, endPoint x: 449, endPoint y: 376, distance: 12.6
click at [449, 376] on span "FW_Live-Sim-Webinar(NA)26thAugust'2025" at bounding box center [408, 379] width 142 height 15
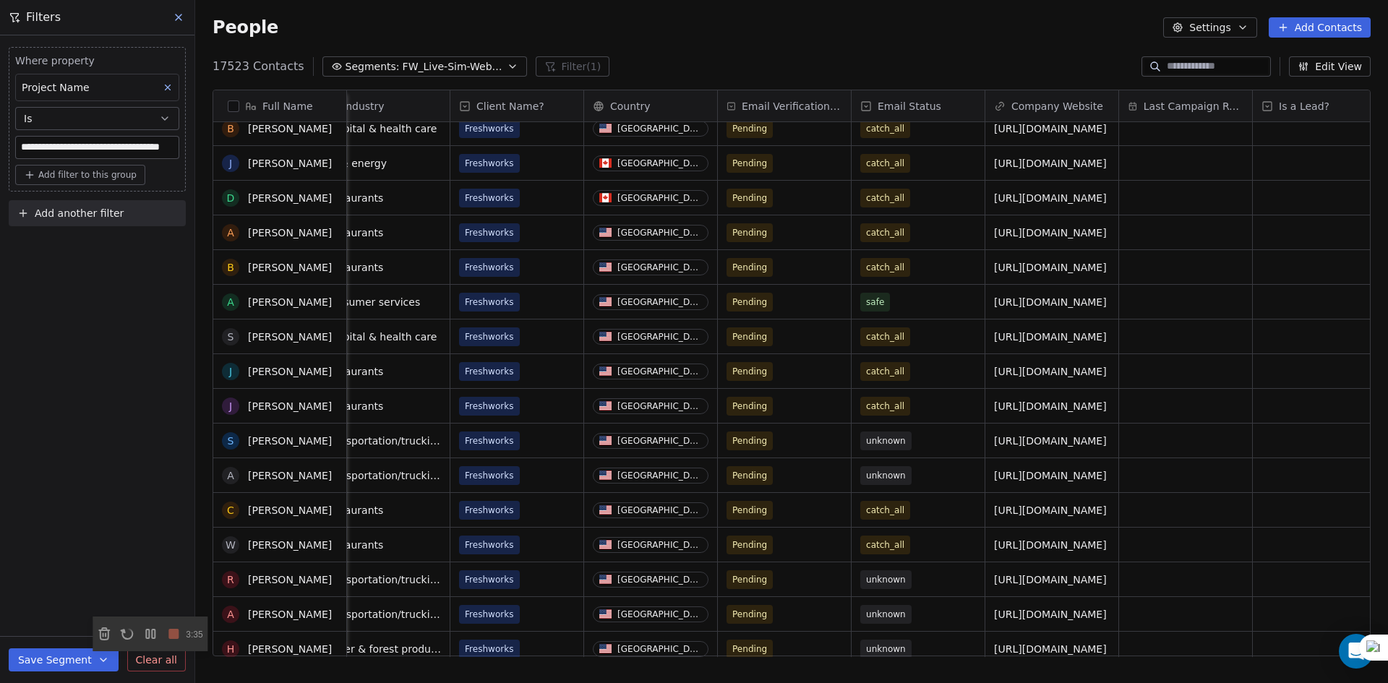
scroll to position [0, 0]
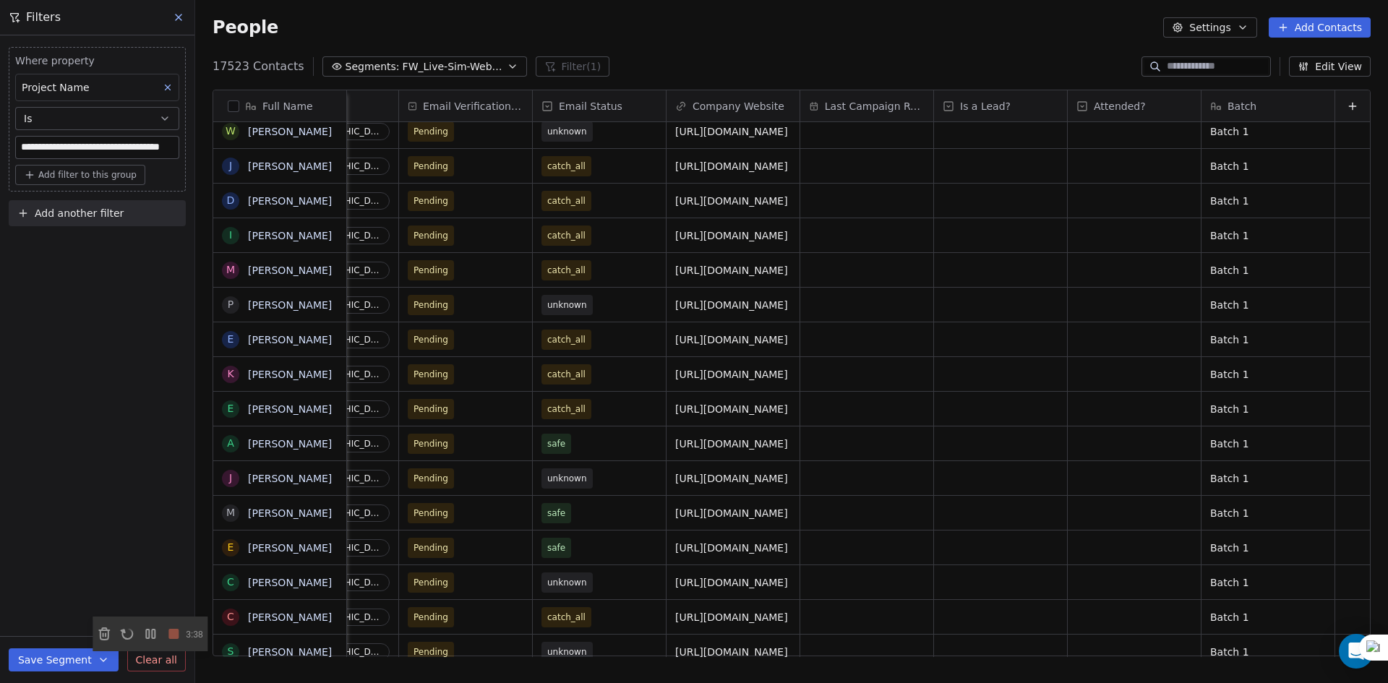
click at [32, 215] on button "Add another filter" at bounding box center [97, 213] width 177 height 26
click at [85, 242] on span "Contact properties" at bounding box center [71, 247] width 94 height 15
type input "***"
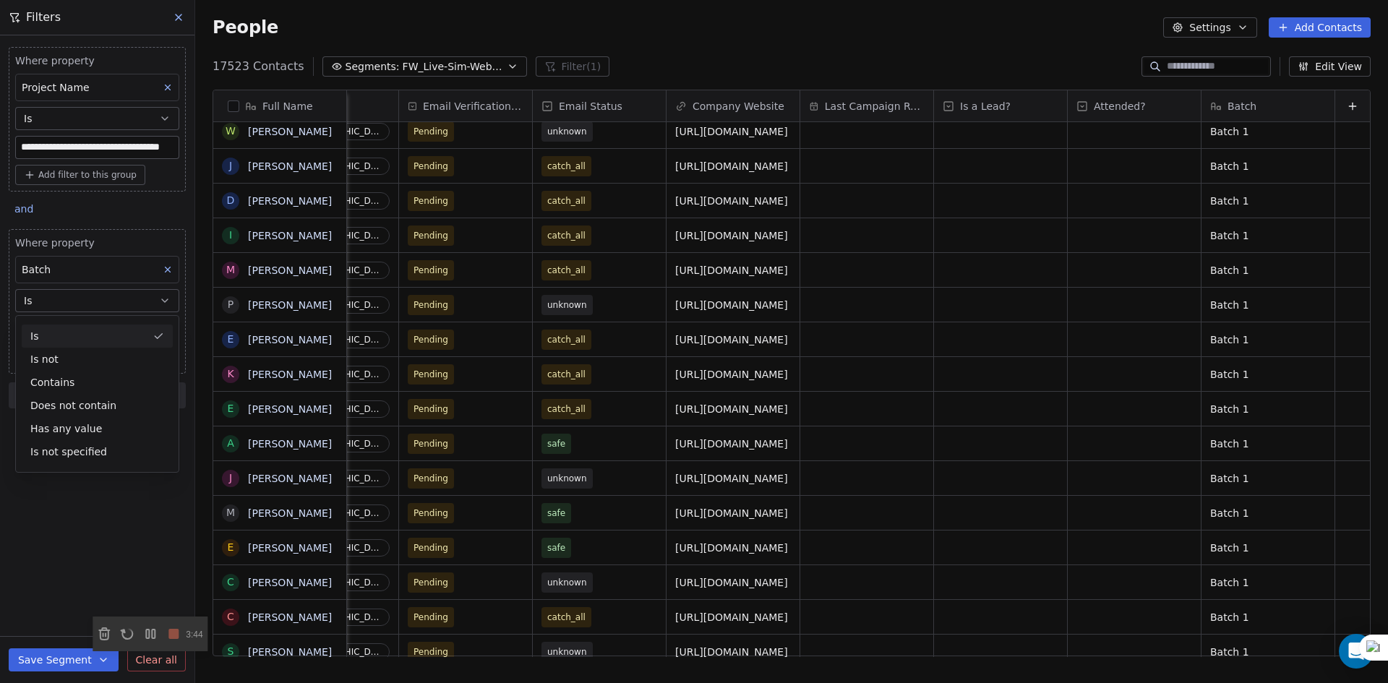
click at [91, 328] on div "Is" at bounding box center [97, 336] width 151 height 23
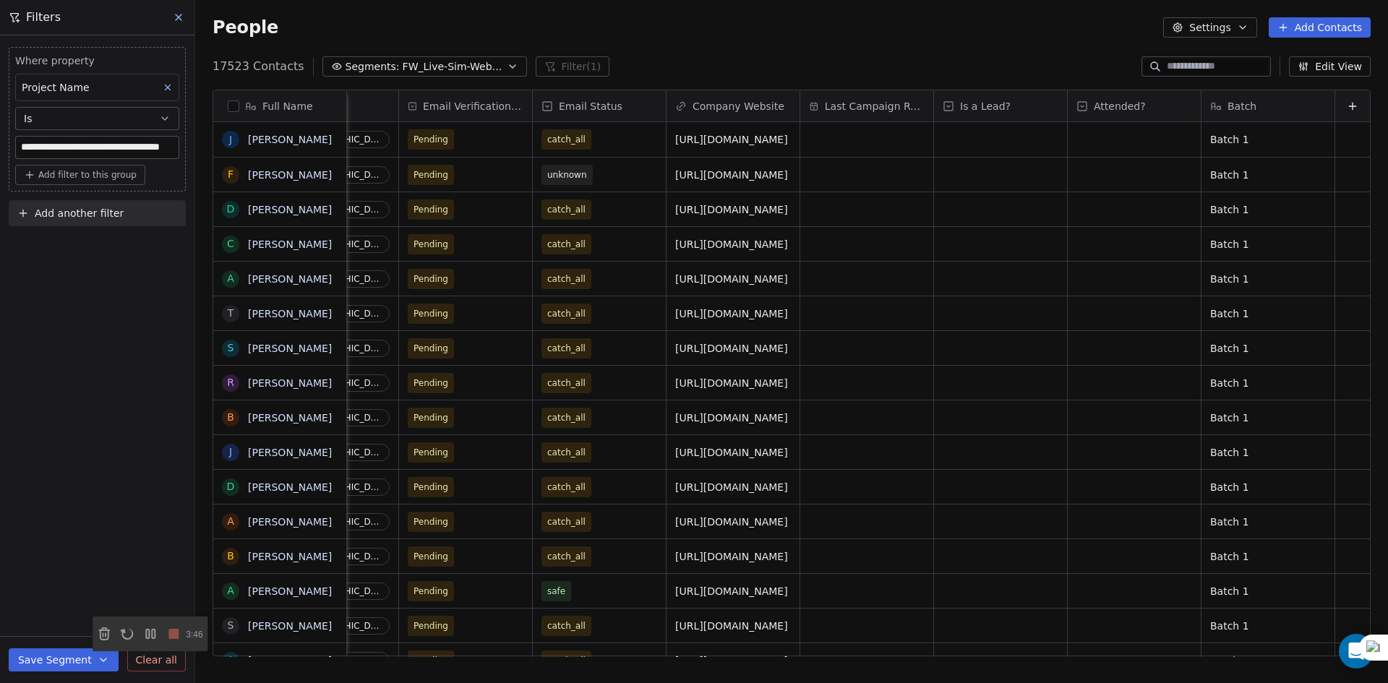
click at [66, 206] on span "Add another filter" at bounding box center [79, 213] width 89 height 15
click at [68, 247] on span "Contact properties" at bounding box center [71, 247] width 94 height 15
type input "***"
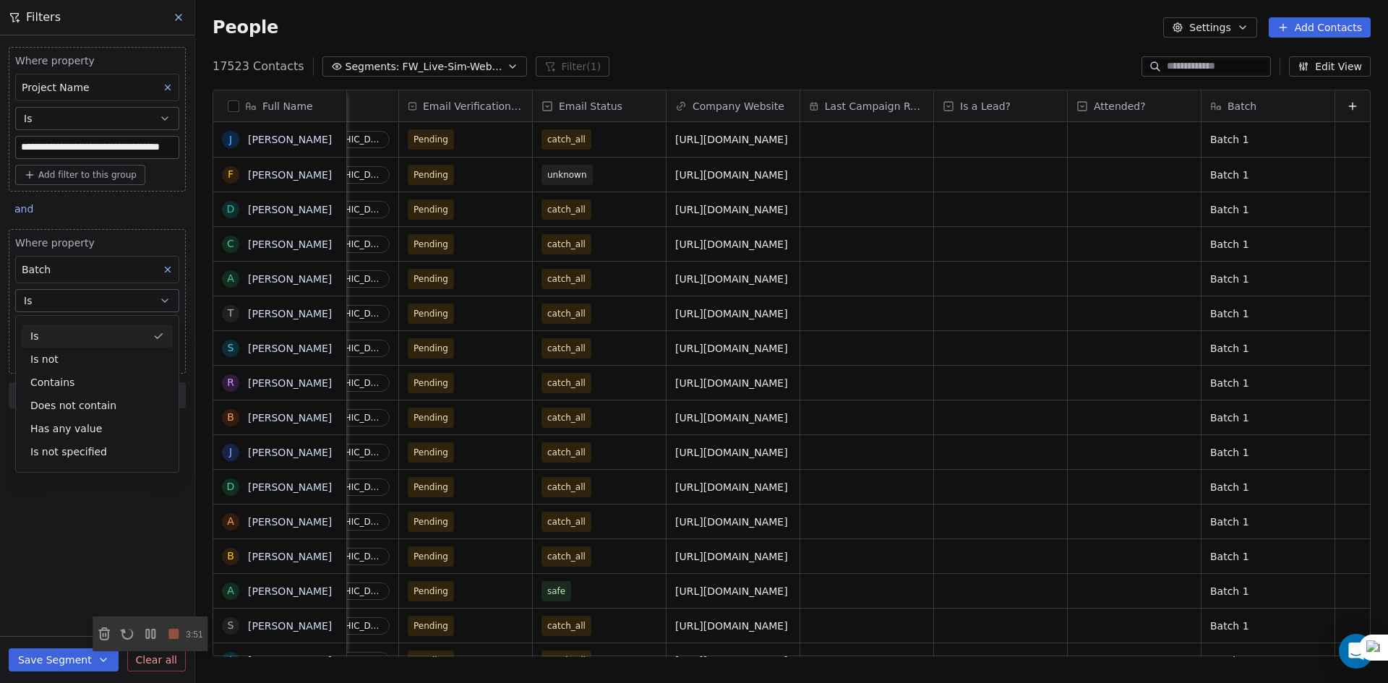
click at [74, 336] on div "Is" at bounding box center [97, 336] width 151 height 23
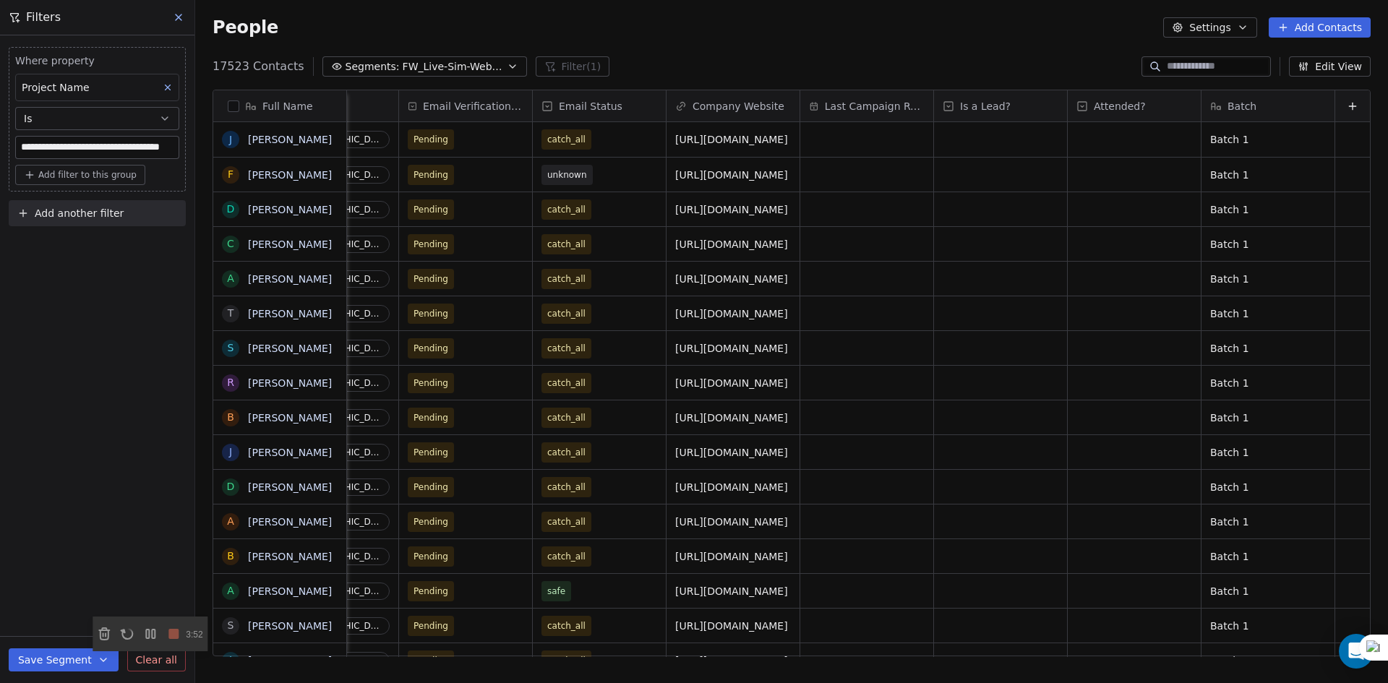
click at [80, 208] on span "Add another filter" at bounding box center [79, 213] width 89 height 15
click at [80, 253] on span "Contact properties" at bounding box center [71, 247] width 94 height 15
type input "*"
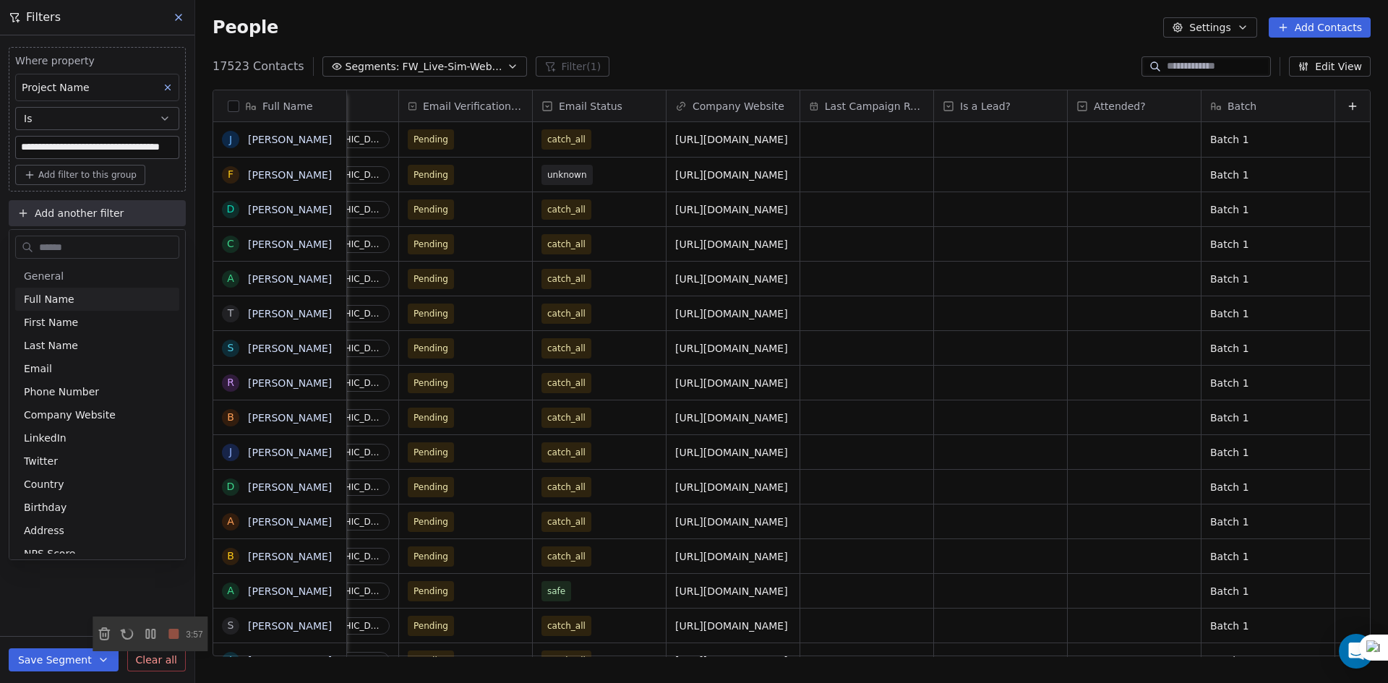
type input "*"
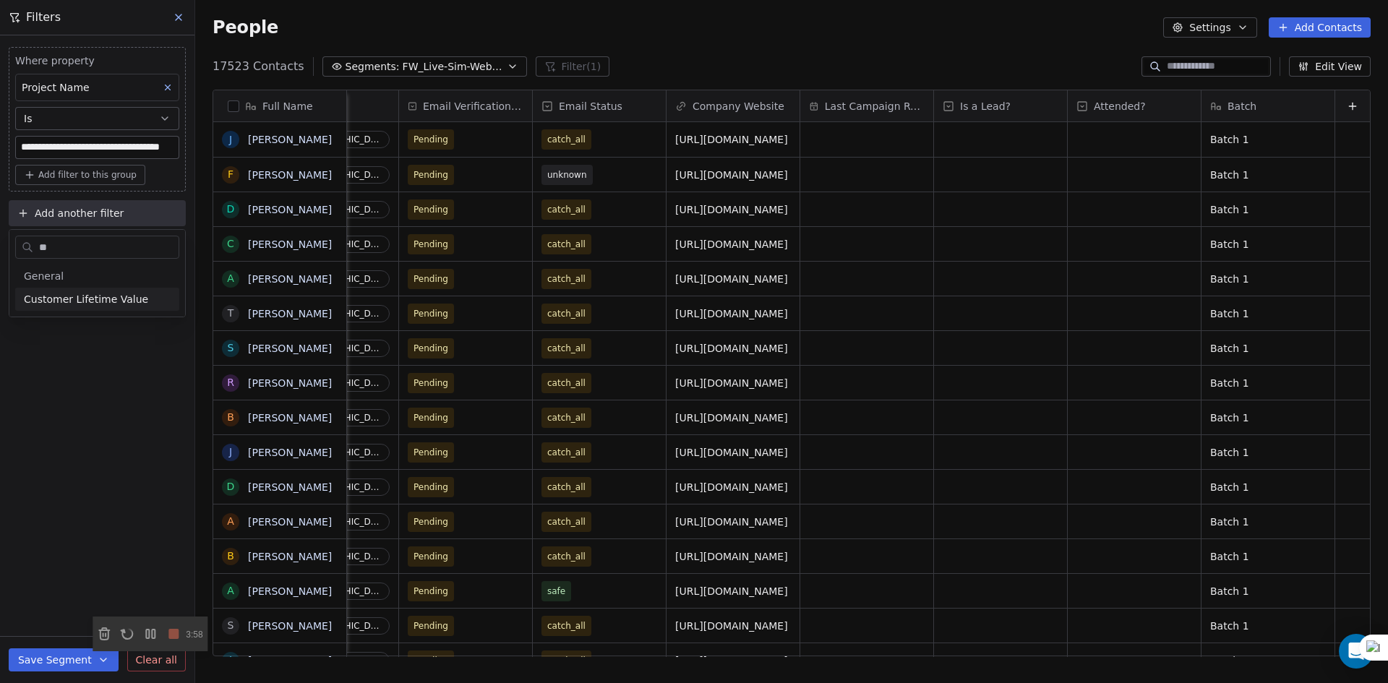
type input "*"
type input "**"
click at [64, 294] on div "Batch" at bounding box center [97, 299] width 147 height 14
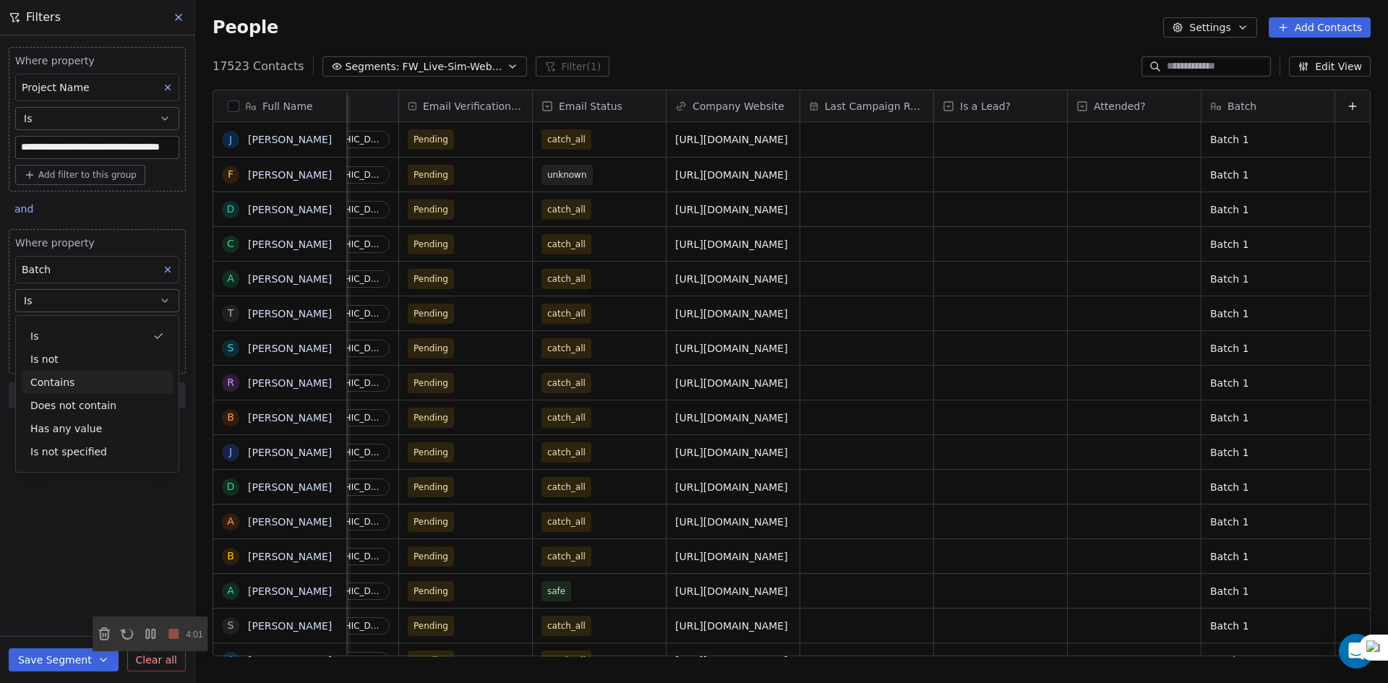
click at [64, 377] on div "Contains" at bounding box center [97, 382] width 151 height 23
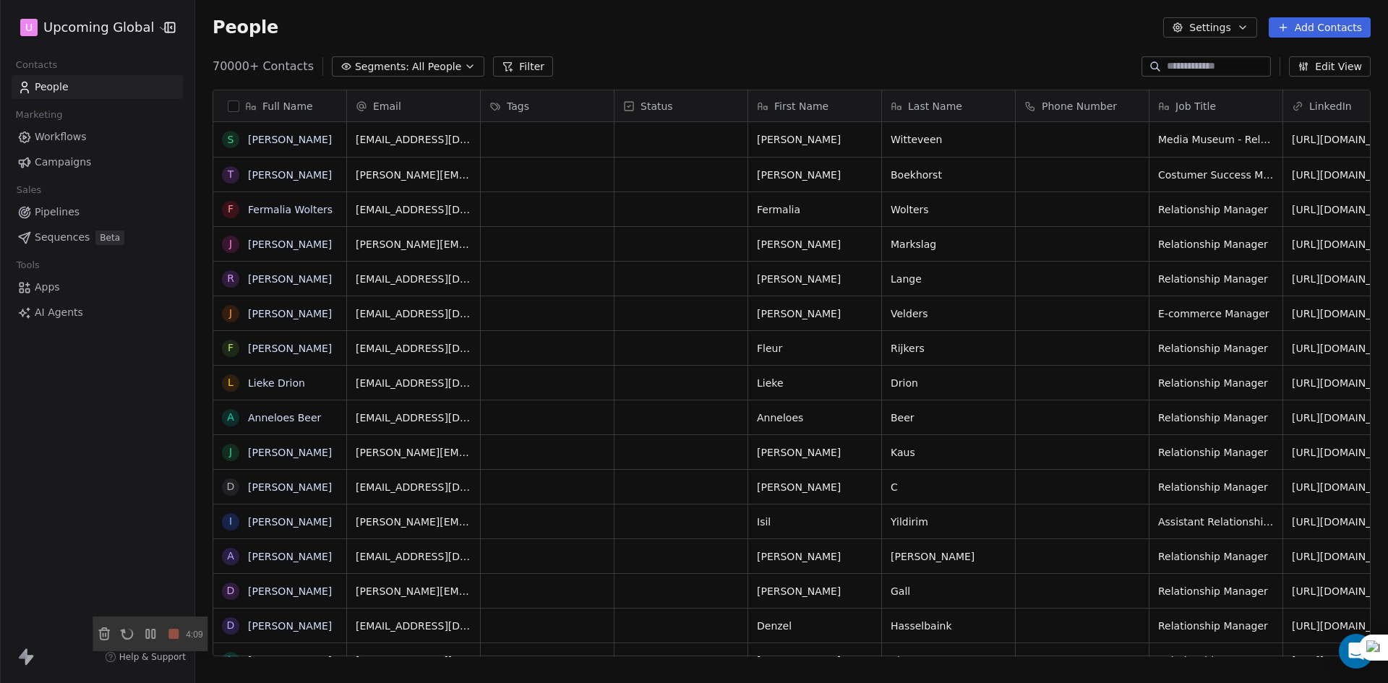
scroll to position [590, 1182]
click at [493, 72] on button "Filter" at bounding box center [523, 66] width 60 height 20
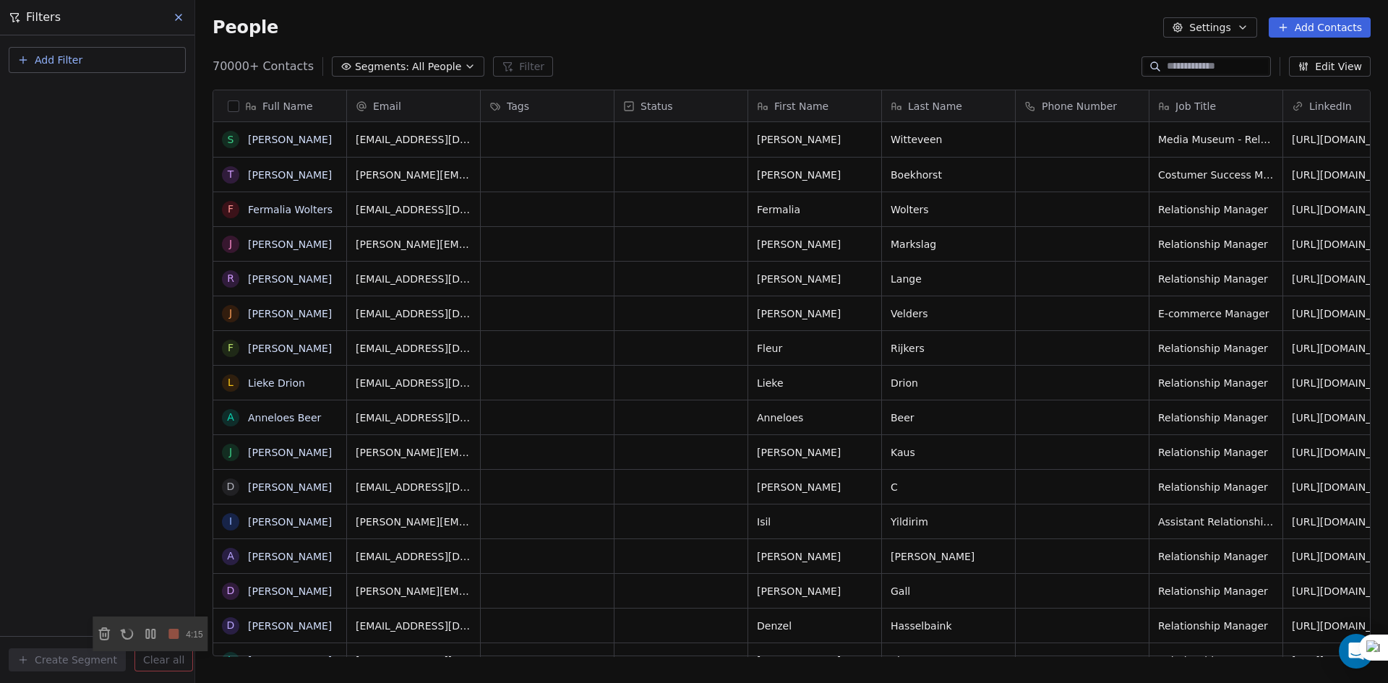
click at [584, 29] on div "People Settings Add Contacts" at bounding box center [792, 27] width 1158 height 20
click at [412, 74] on span "All People" at bounding box center [436, 66] width 49 height 15
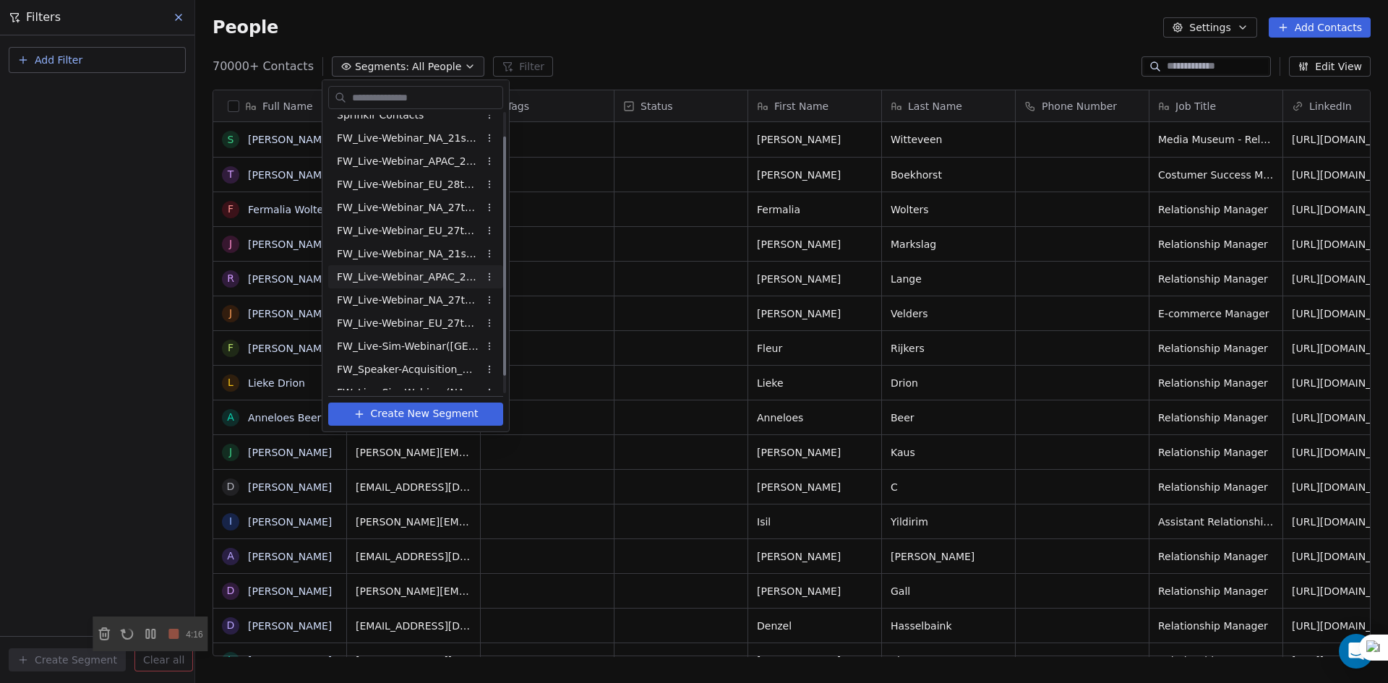
scroll to position [48, 0]
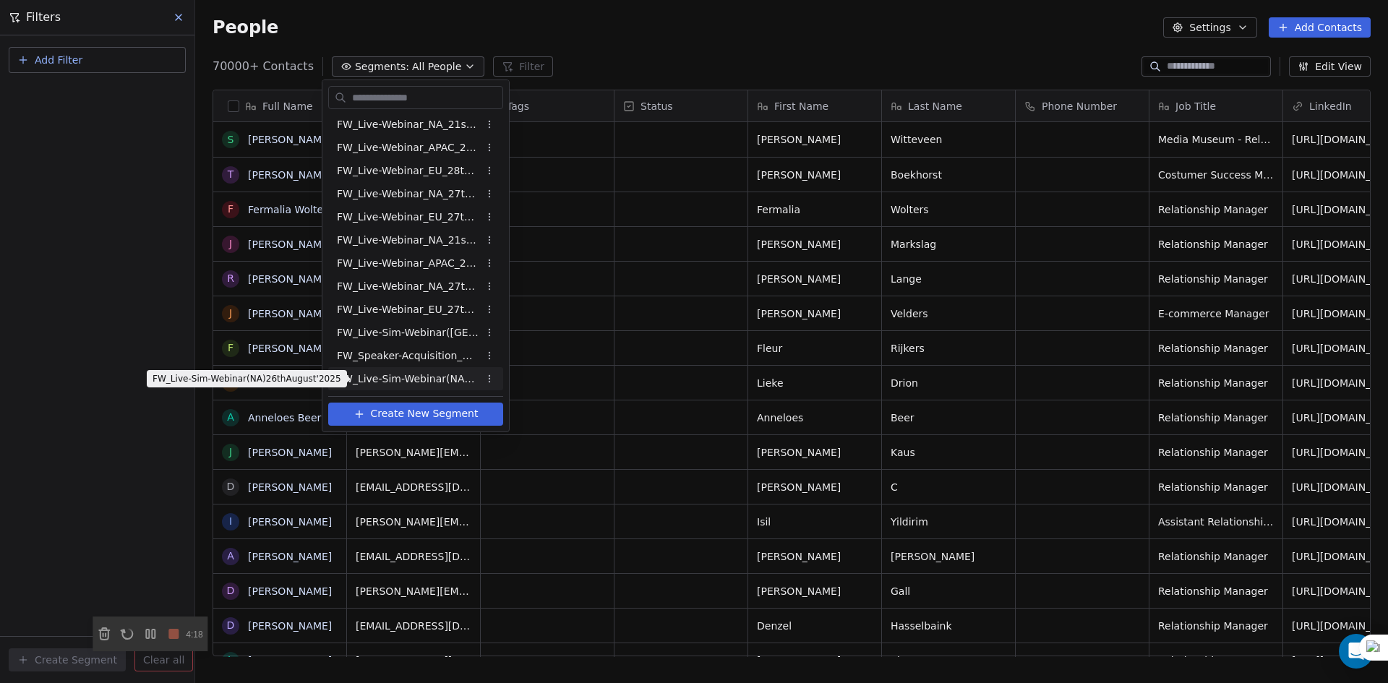
click at [432, 372] on span "FW_Live-Sim-Webinar(NA)26thAugust'2025" at bounding box center [408, 379] width 142 height 15
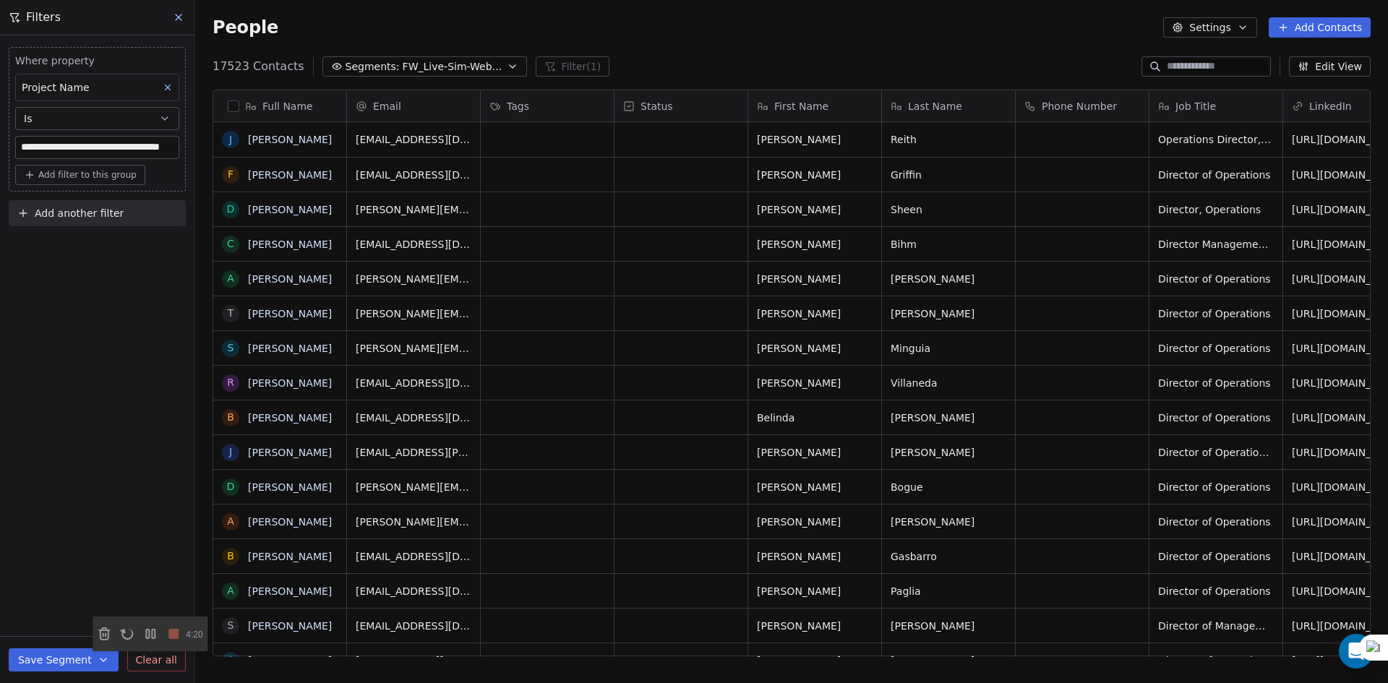
scroll to position [590, 1182]
click at [80, 207] on span "Add another filter" at bounding box center [79, 213] width 89 height 15
click at [403, 58] on html "**********" at bounding box center [694, 341] width 1388 height 683
click at [405, 62] on span "FW_Live-Sim-Webinar(NA)26thAugust'2025" at bounding box center [453, 66] width 101 height 15
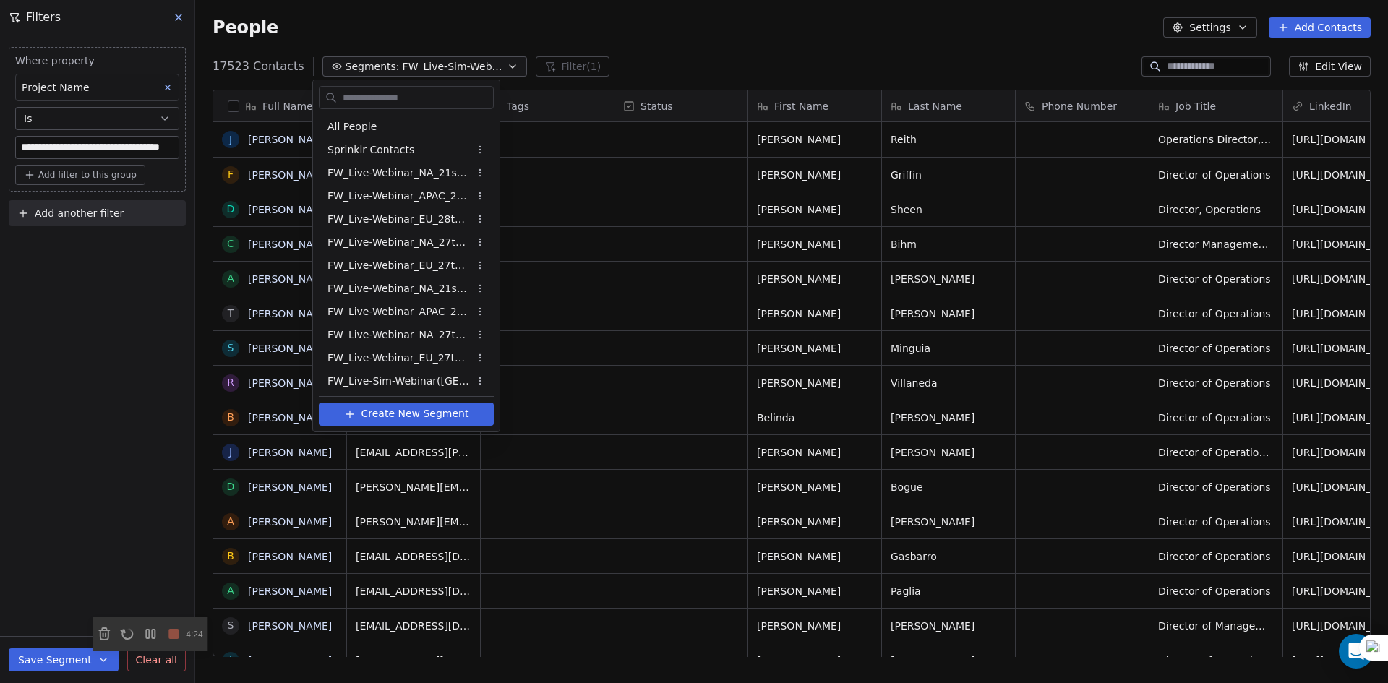
scroll to position [48, 0]
drag, startPoint x: 25, startPoint y: 269, endPoint x: 61, endPoint y: 212, distance: 67.6
click at [25, 267] on html "**********" at bounding box center [694, 341] width 1388 height 683
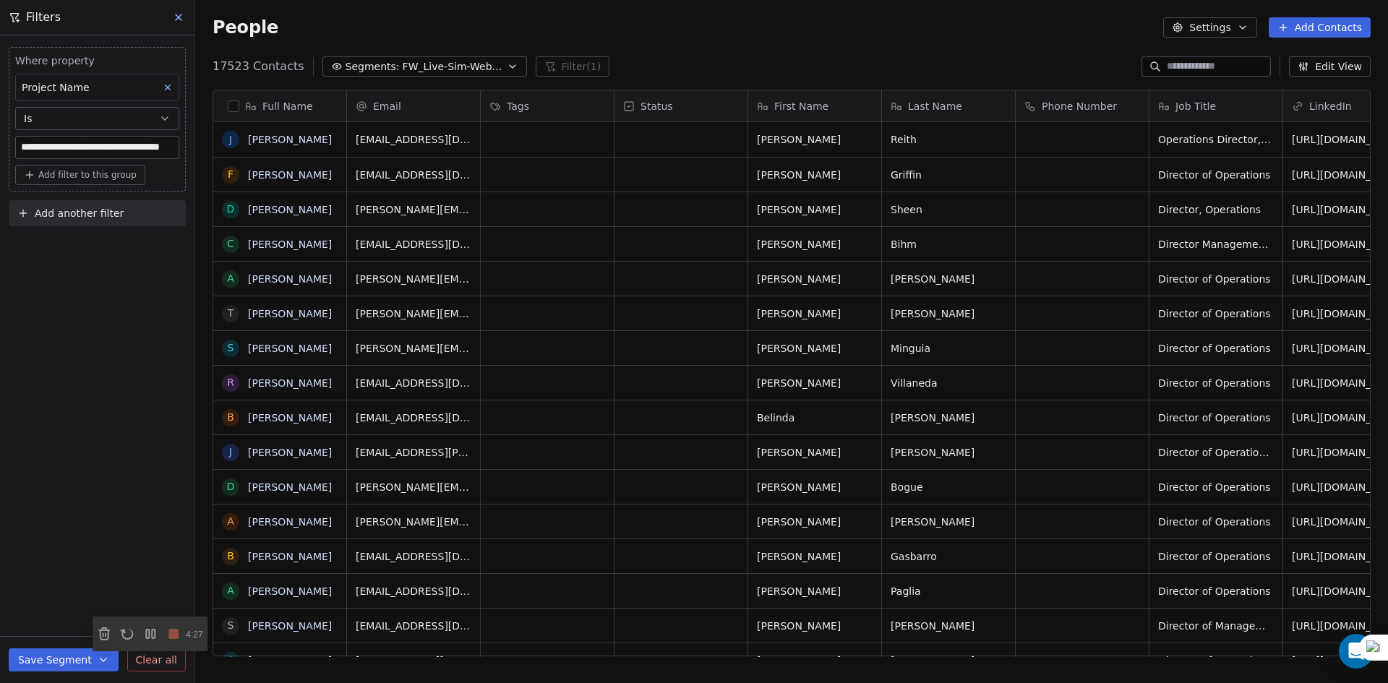
click at [73, 205] on button "Add another filter" at bounding box center [97, 213] width 177 height 26
click at [69, 245] on span "Contact properties" at bounding box center [71, 247] width 94 height 15
type input "**"
click at [38, 295] on span "Batch" at bounding box center [38, 299] width 29 height 14
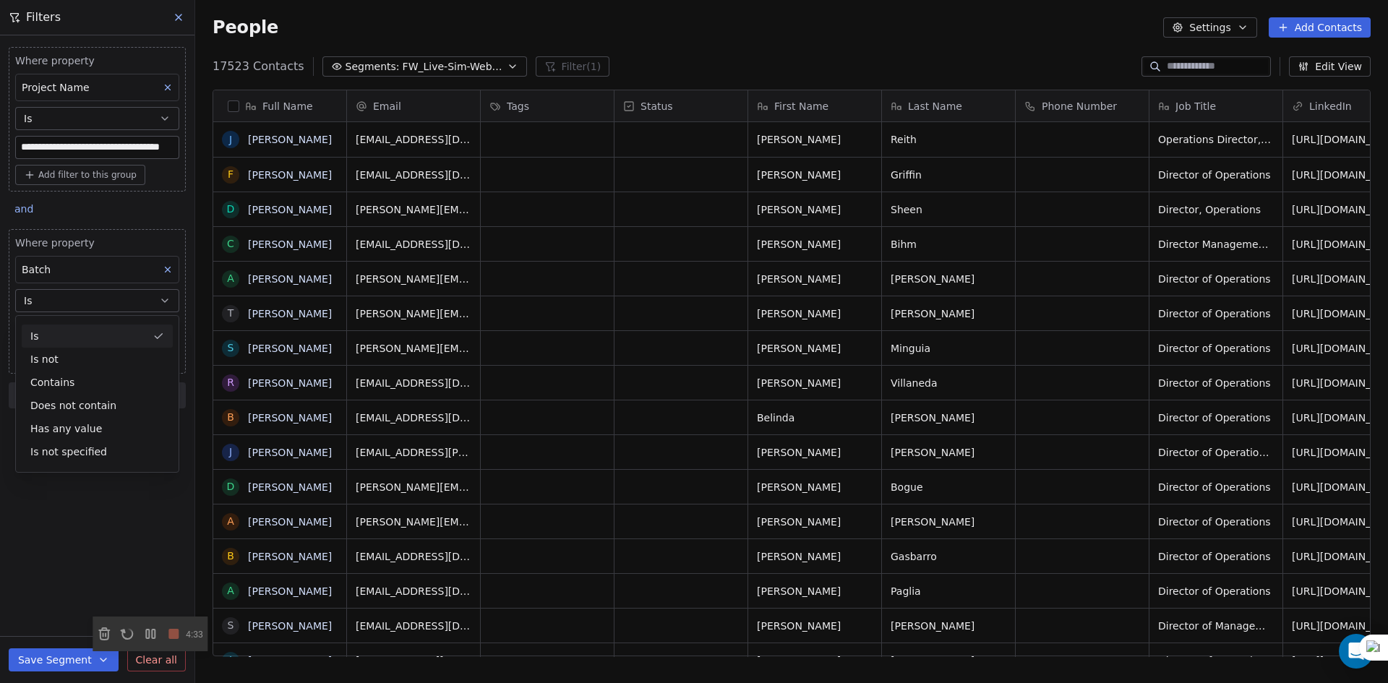
click at [51, 333] on div "Is" at bounding box center [97, 336] width 151 height 23
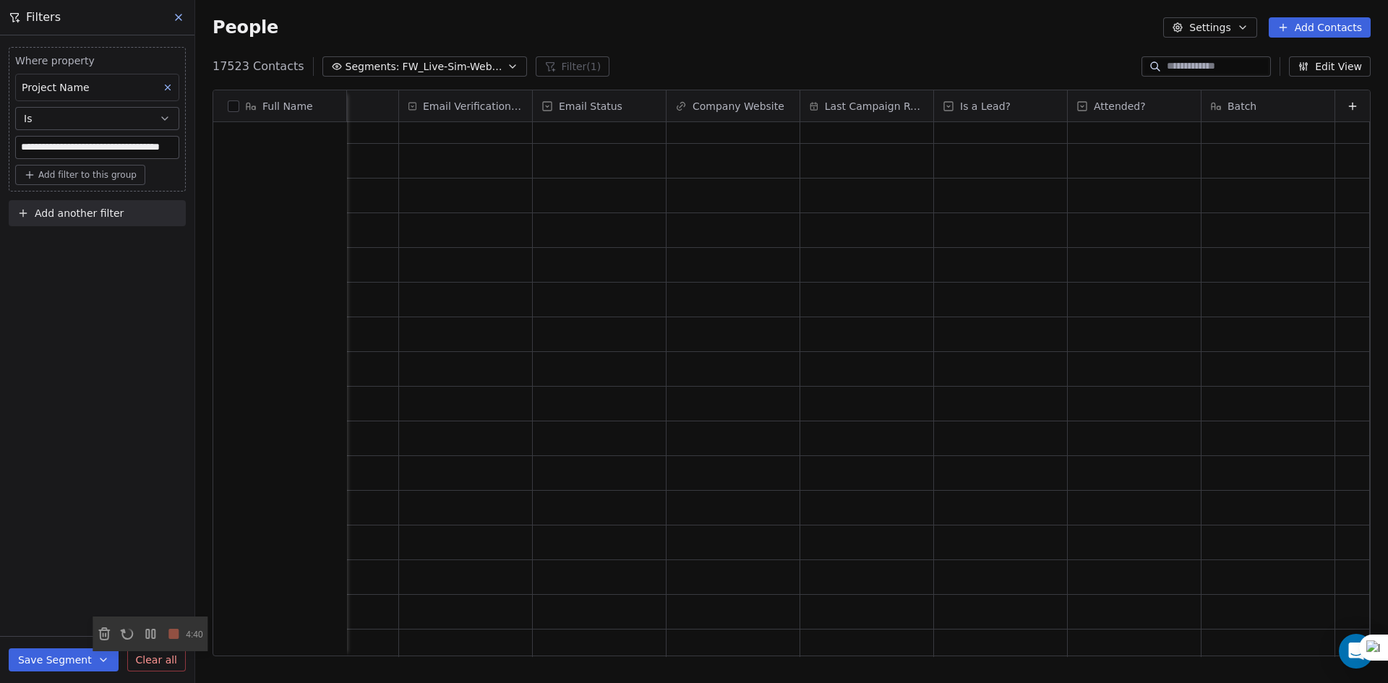
scroll to position [437063, 0]
click at [69, 271] on div "**********" at bounding box center [97, 359] width 194 height 648
click at [403, 69] on span "FW_Live-Sim-Webinar(NA)26thAugust'2025" at bounding box center [453, 66] width 101 height 15
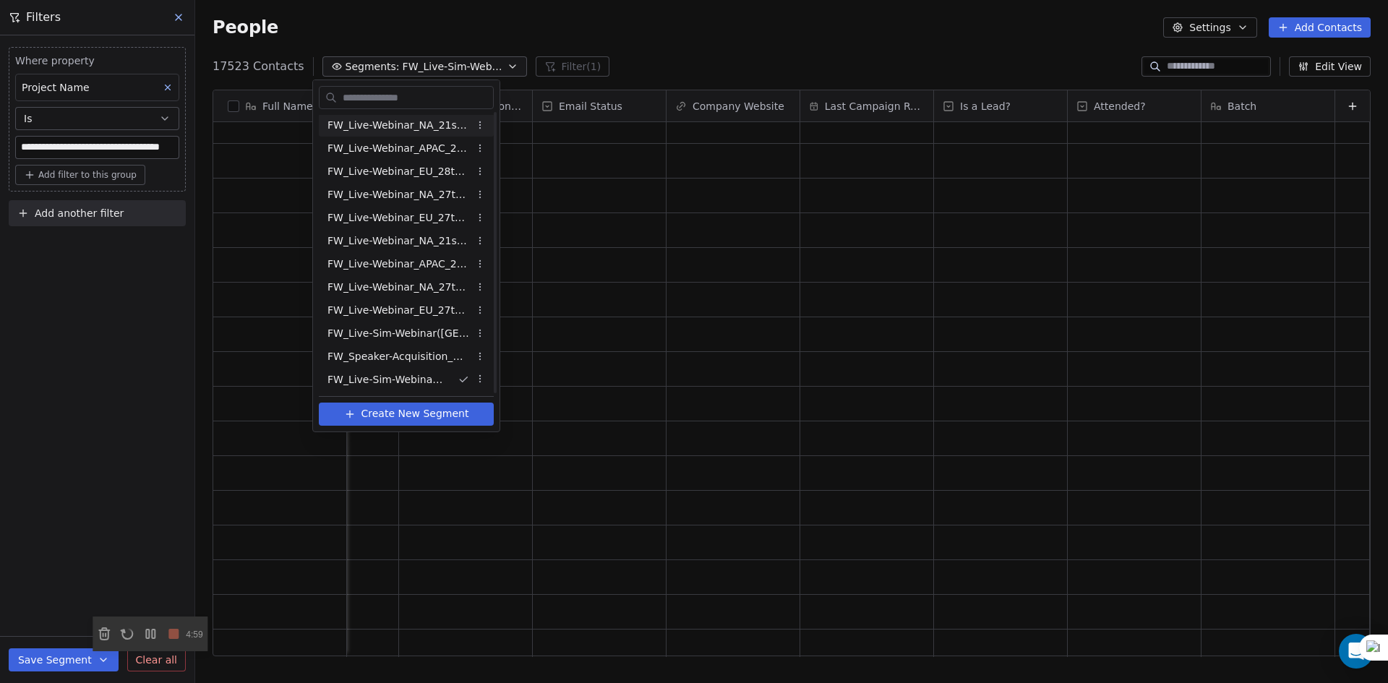
scroll to position [48, 0]
drag, startPoint x: 746, startPoint y: 41, endPoint x: 804, endPoint y: 64, distance: 62.3
click at [746, 43] on html "**********" at bounding box center [694, 341] width 1388 height 683
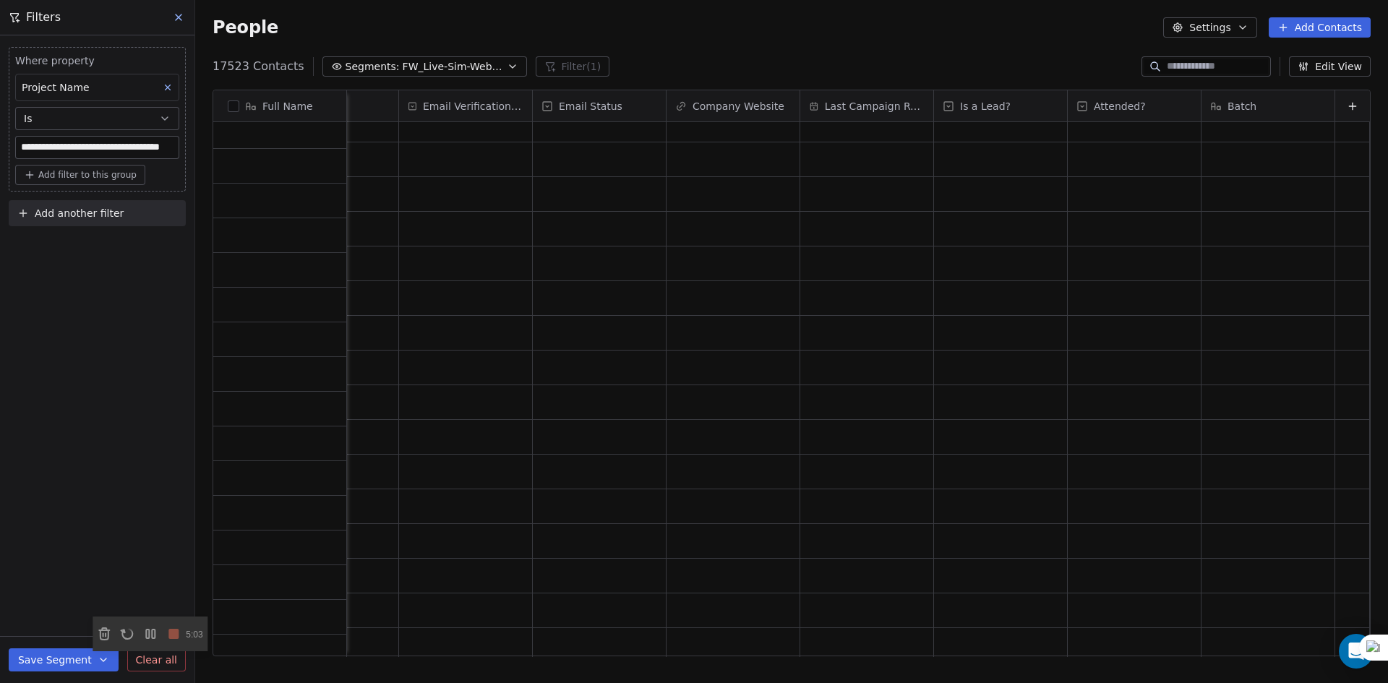
scroll to position [0, 0]
click at [130, 303] on div "**********" at bounding box center [97, 359] width 194 height 648
drag, startPoint x: 139, startPoint y: 633, endPoint x: 276, endPoint y: 710, distance: 157.6
click at [276, 682] on html "**********" at bounding box center [694, 341] width 1388 height 683
click at [1055, 163] on div "grid" at bounding box center [1001, 175] width 134 height 34
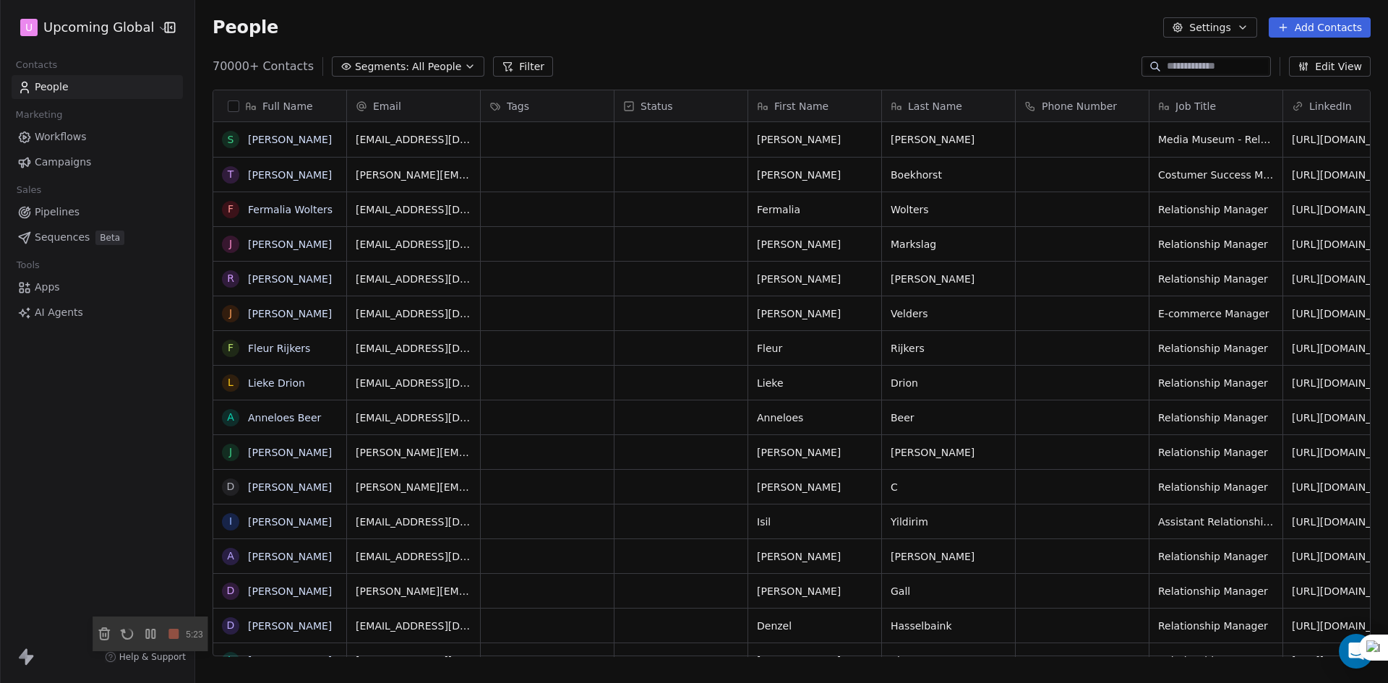
scroll to position [590, 1182]
click at [425, 71] on span "All People" at bounding box center [436, 66] width 49 height 15
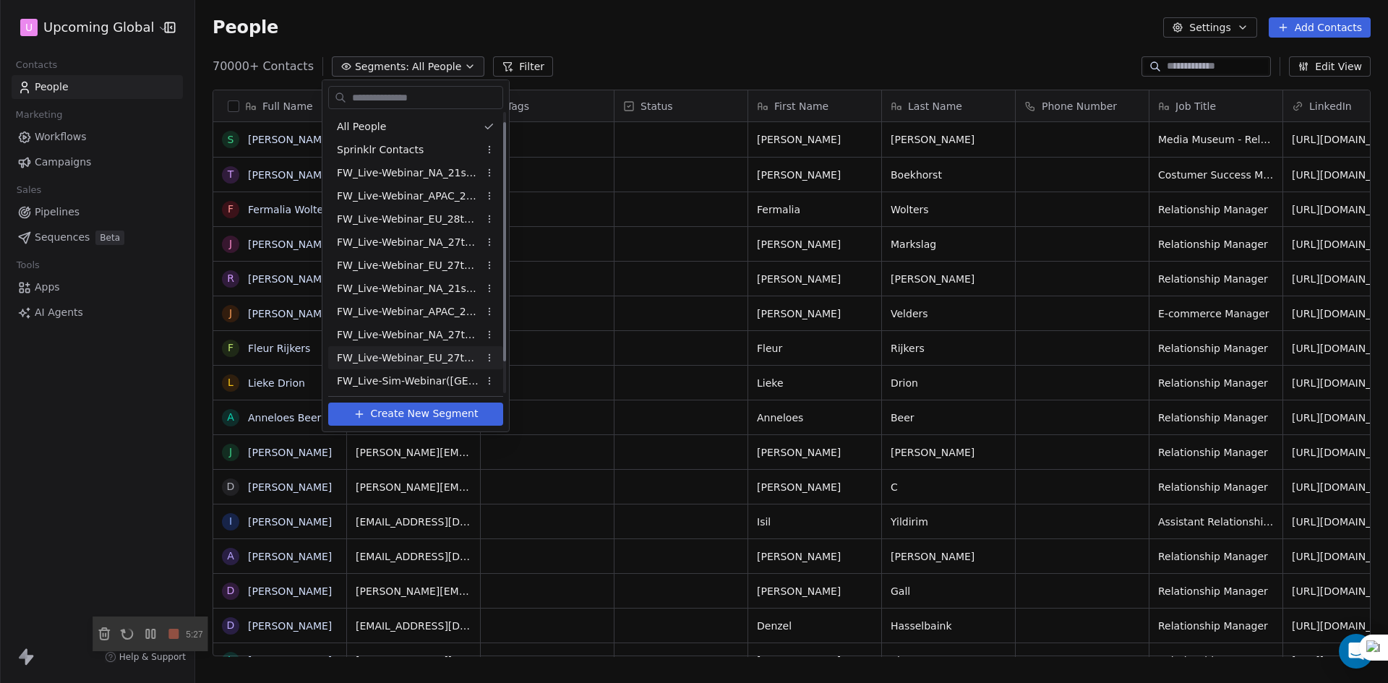
scroll to position [48, 0]
click at [464, 375] on span "FW_Live-Sim-Webinar(NA)26thAugust'2025" at bounding box center [408, 379] width 142 height 15
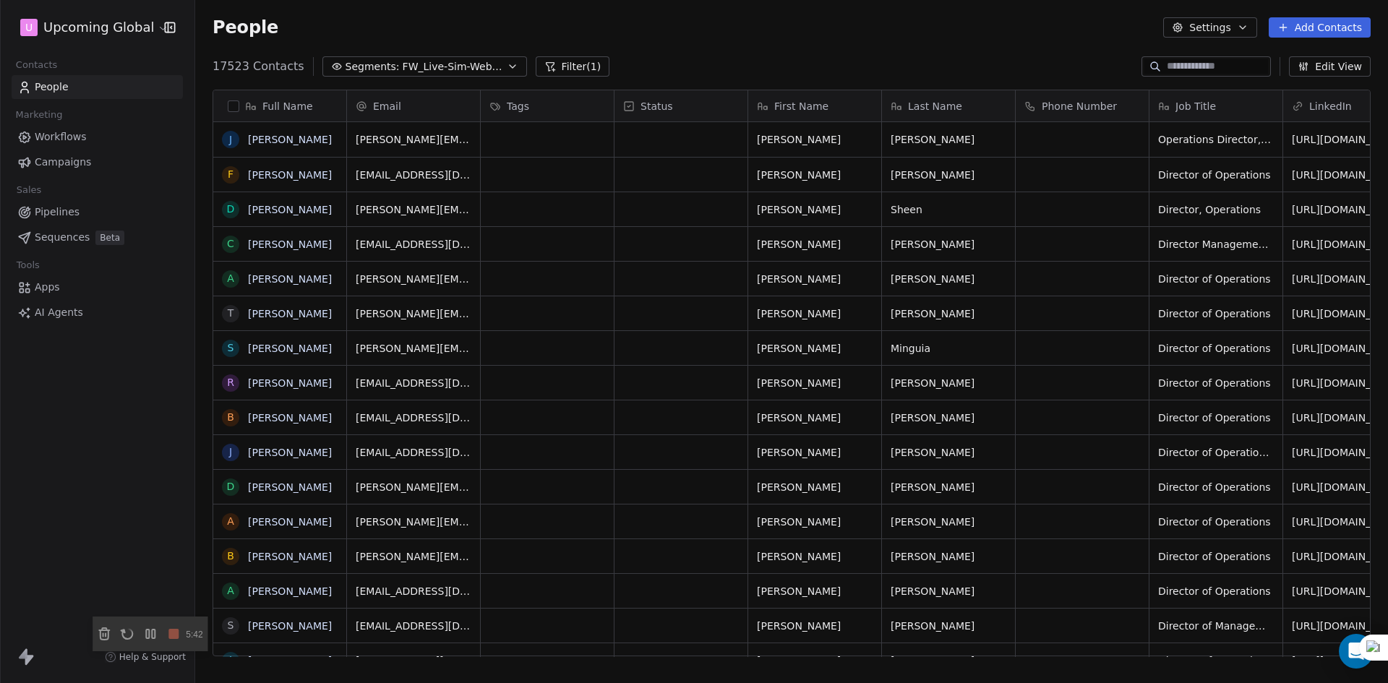
scroll to position [590, 1182]
click at [557, 67] on button "Filter (1)" at bounding box center [573, 66] width 74 height 20
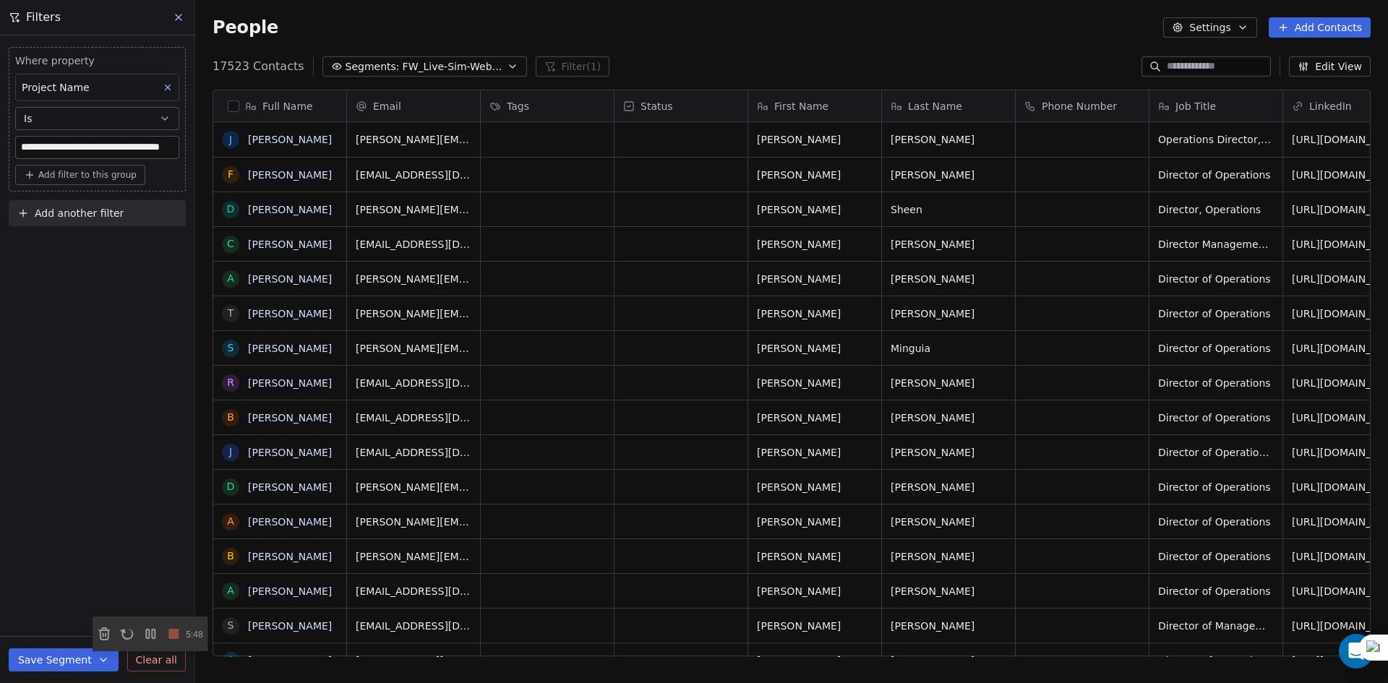
click at [87, 223] on button "Add another filter" at bounding box center [97, 213] width 177 height 26
click at [80, 248] on span "Contact properties" at bounding box center [71, 247] width 94 height 15
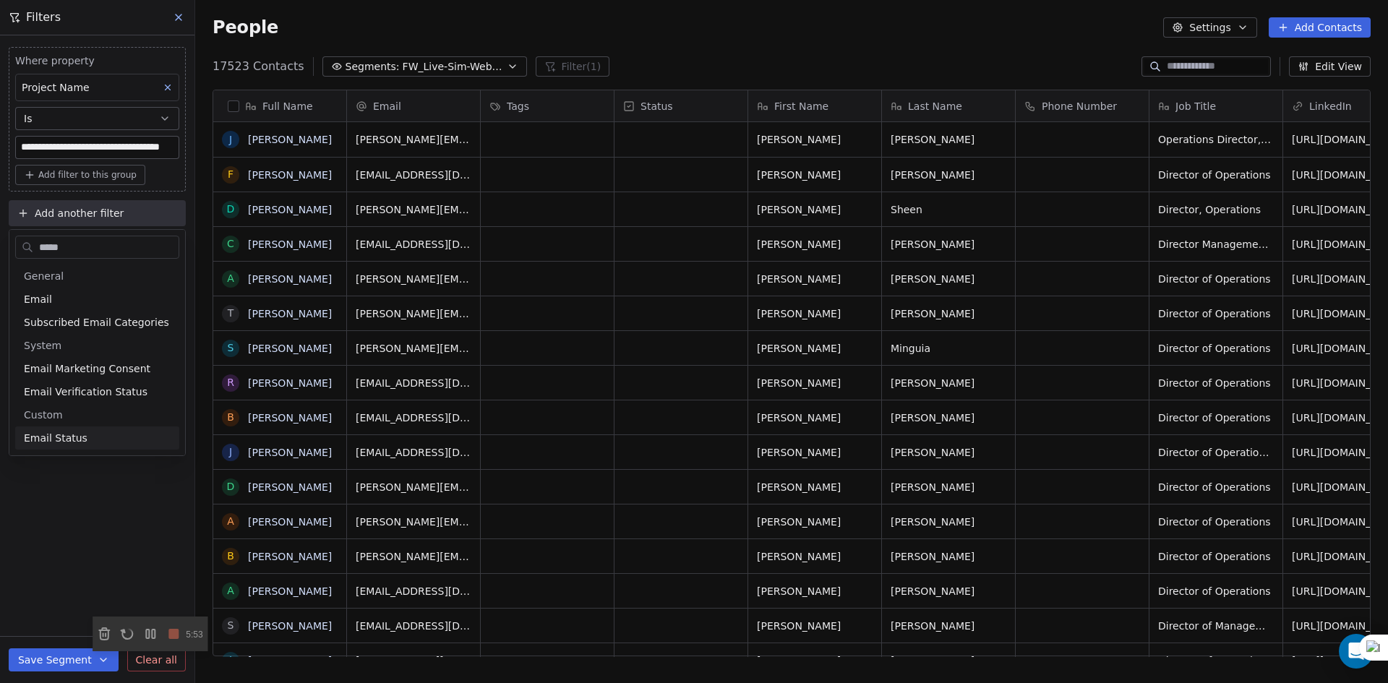
type input "*****"
click at [58, 434] on span "Email Status" at bounding box center [56, 438] width 64 height 14
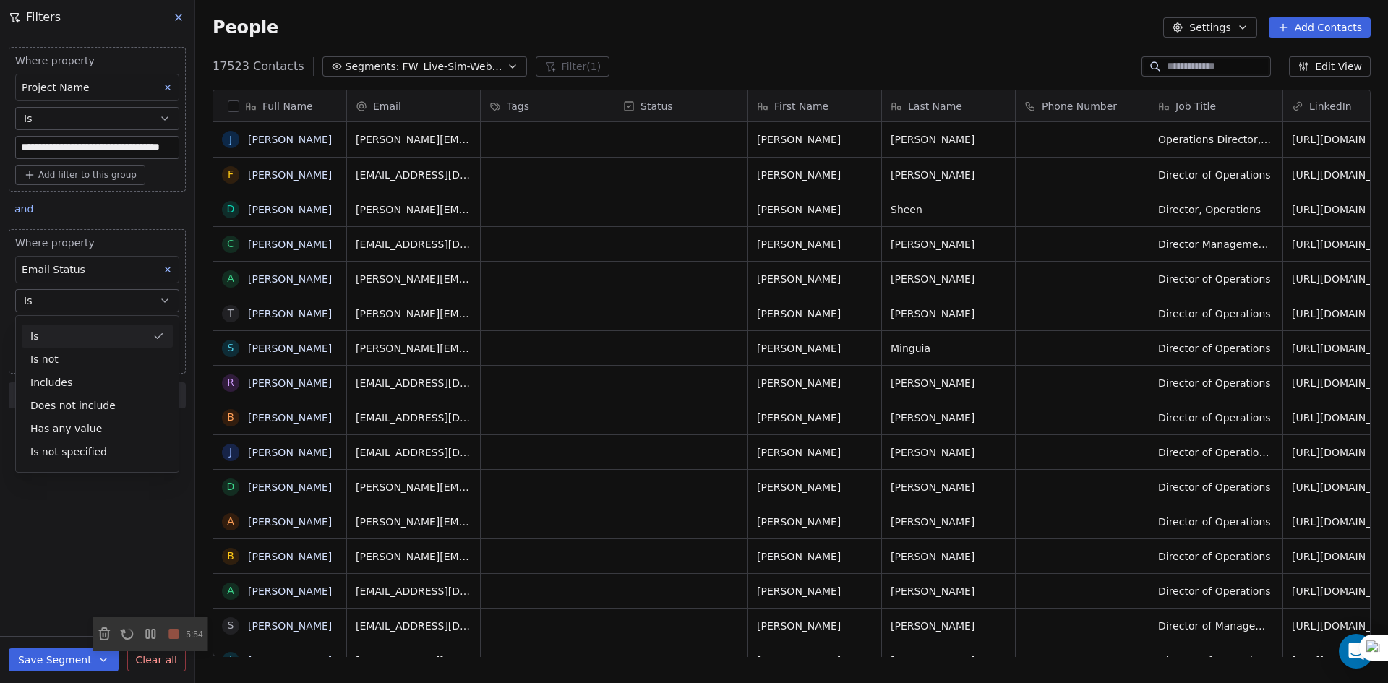
click at [71, 330] on div "Is" at bounding box center [97, 336] width 151 height 23
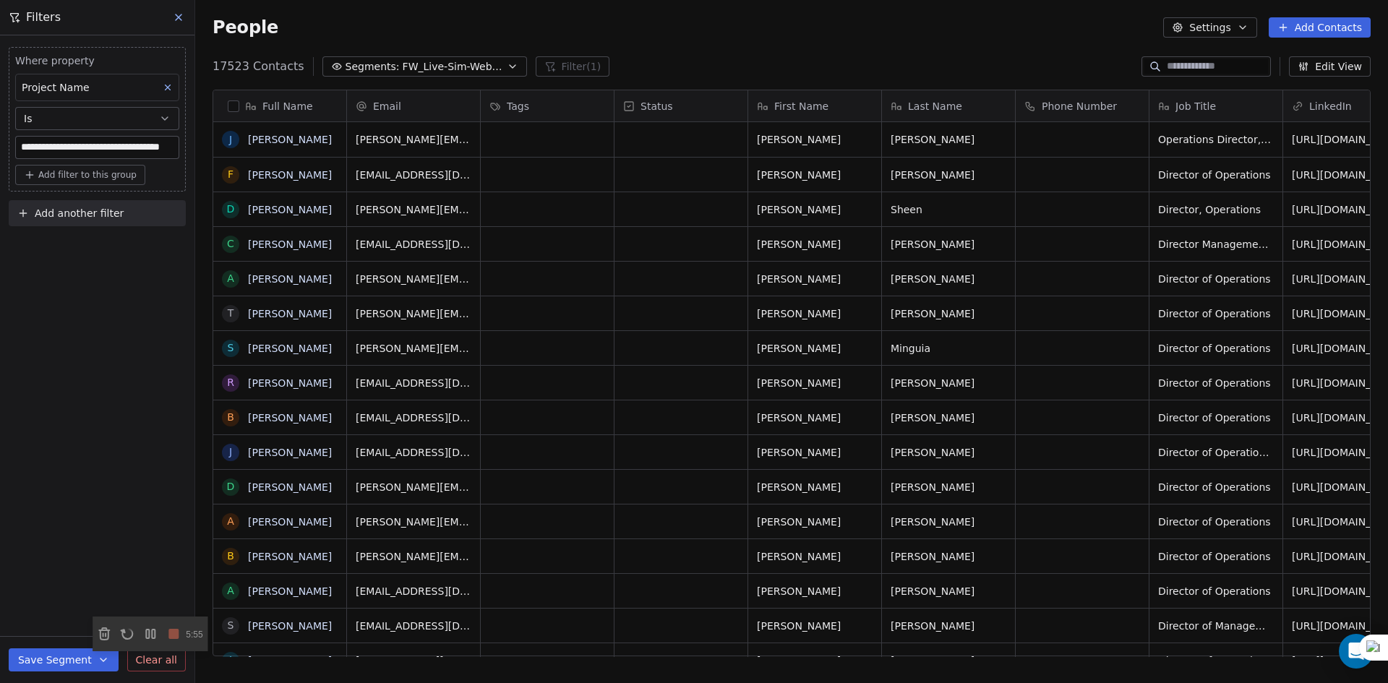
click at [80, 203] on button "Add another filter" at bounding box center [97, 213] width 177 height 26
click at [86, 369] on html "**********" at bounding box center [694, 341] width 1388 height 683
click at [101, 362] on div "**********" at bounding box center [97, 359] width 194 height 648
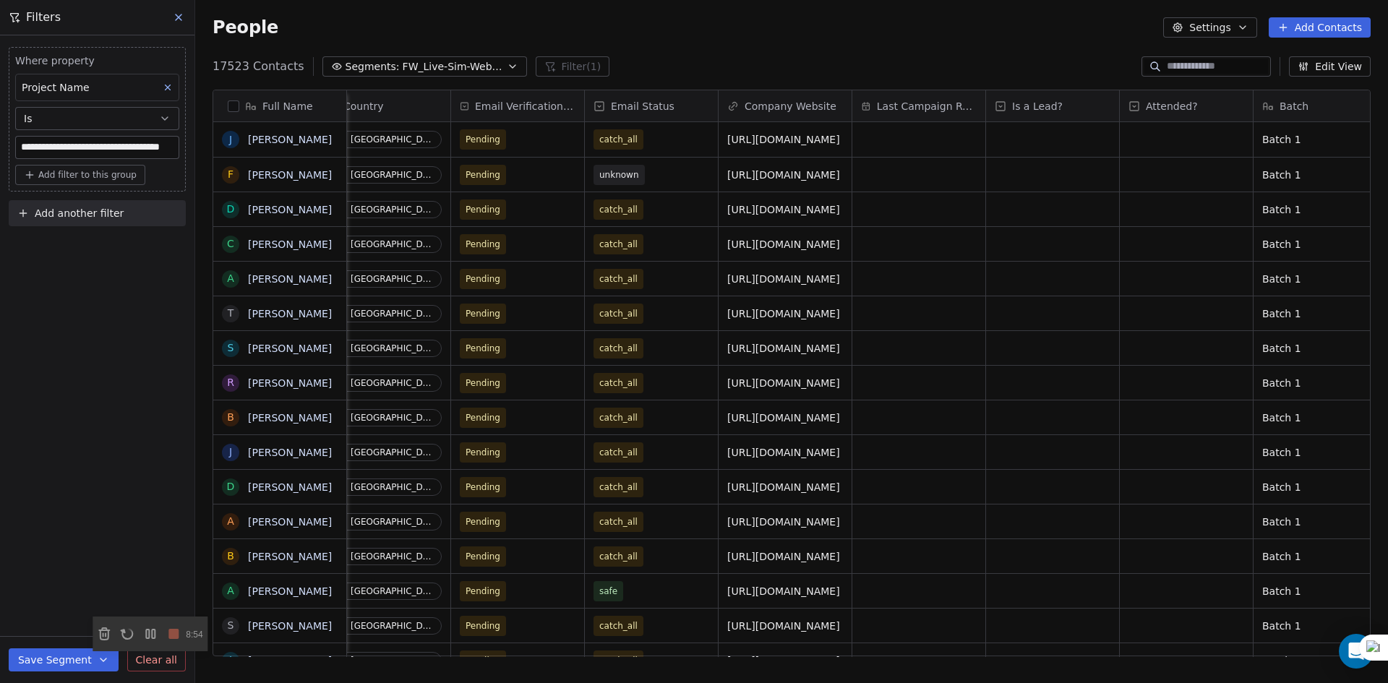
scroll to position [0, 1779]
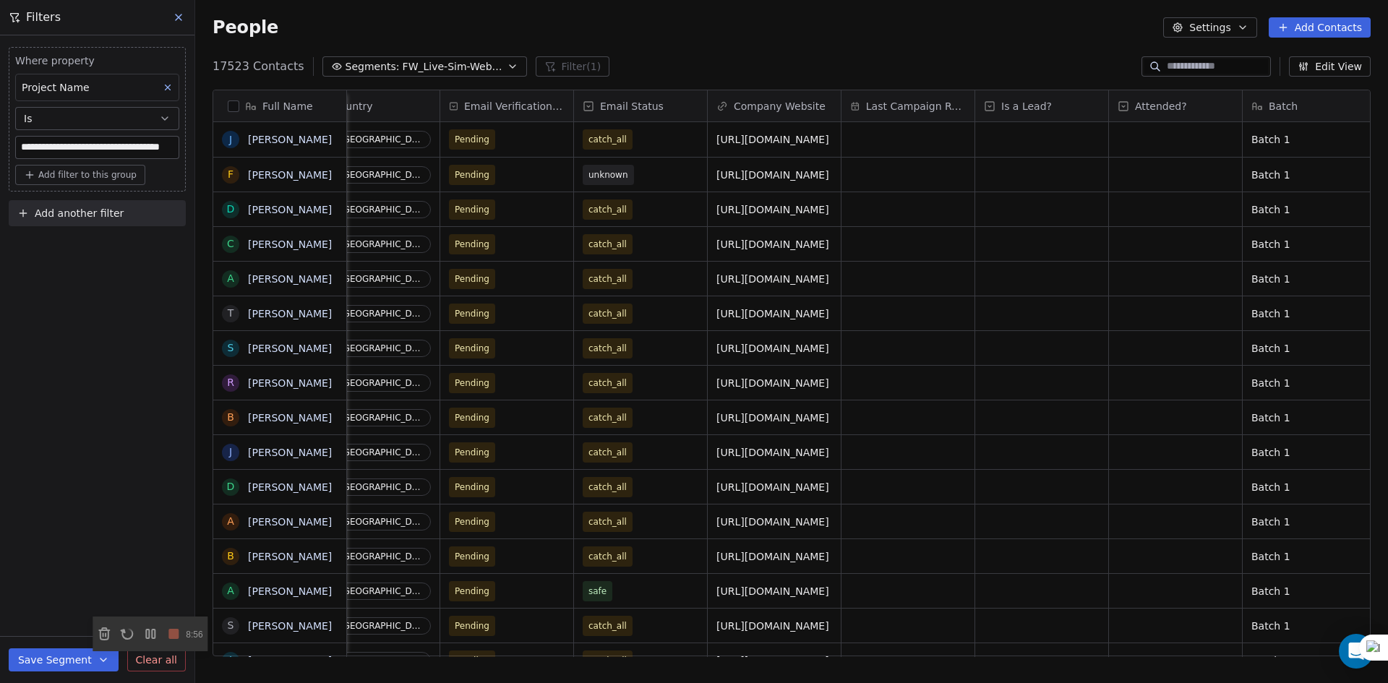
click at [1332, 67] on button "Edit View" at bounding box center [1330, 66] width 82 height 20
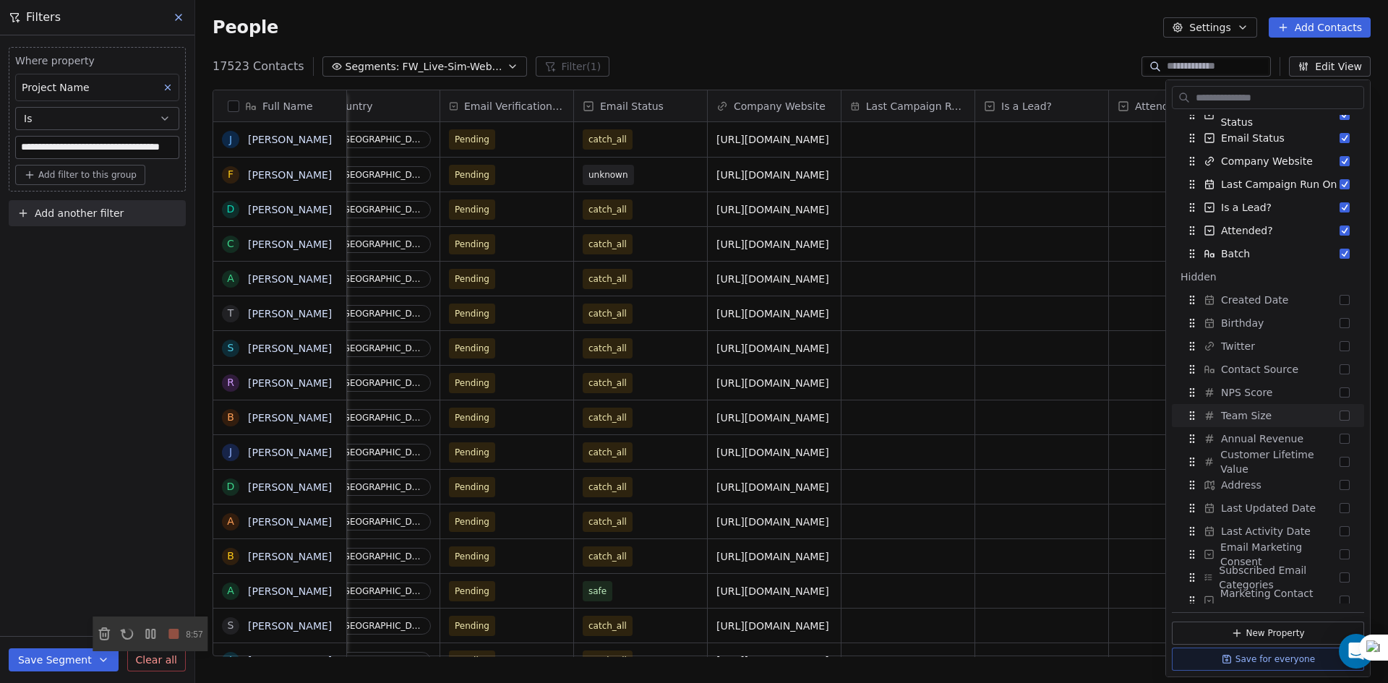
scroll to position [390, 0]
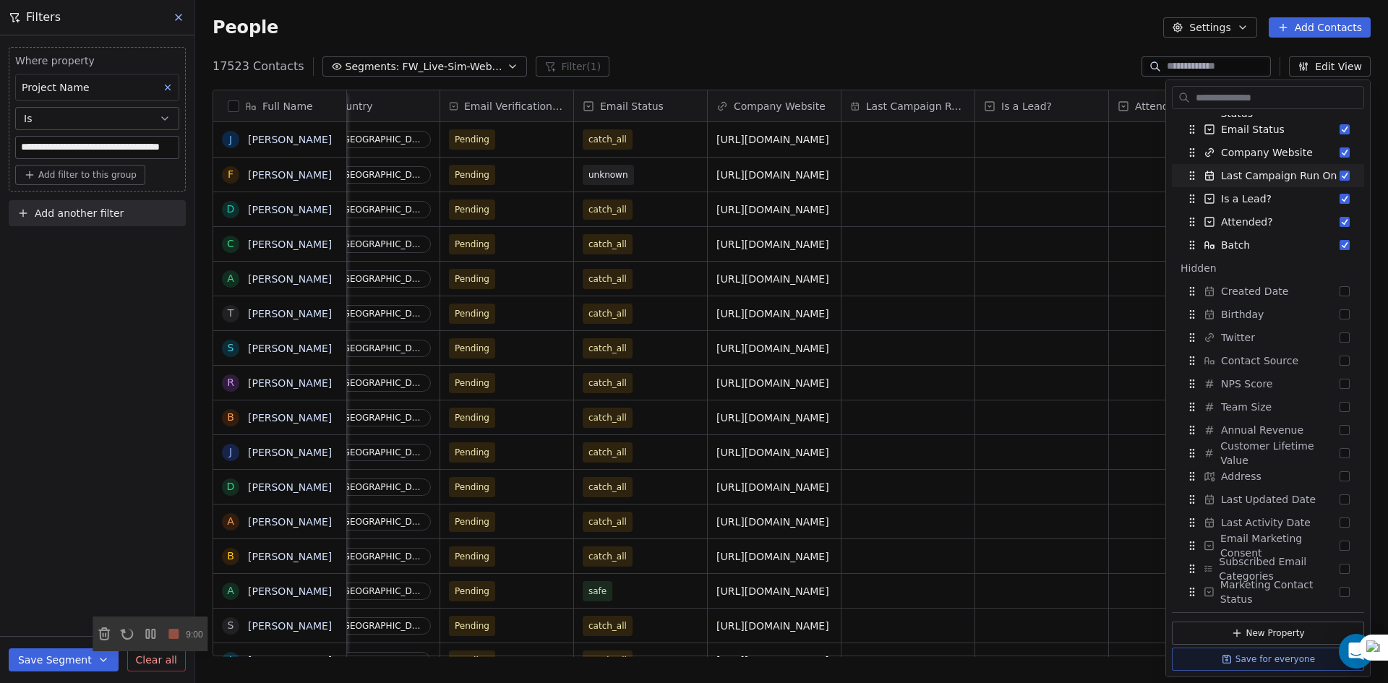
drag, startPoint x: 1027, startPoint y: 61, endPoint x: 1026, endPoint y: 73, distance: 11.6
click at [1026, 61] on div "17523 Contacts Segments: FW_Live-Sim-Webinar(NA)26thAugust'2025 Filter (1) Edit…" at bounding box center [791, 66] width 1193 height 23
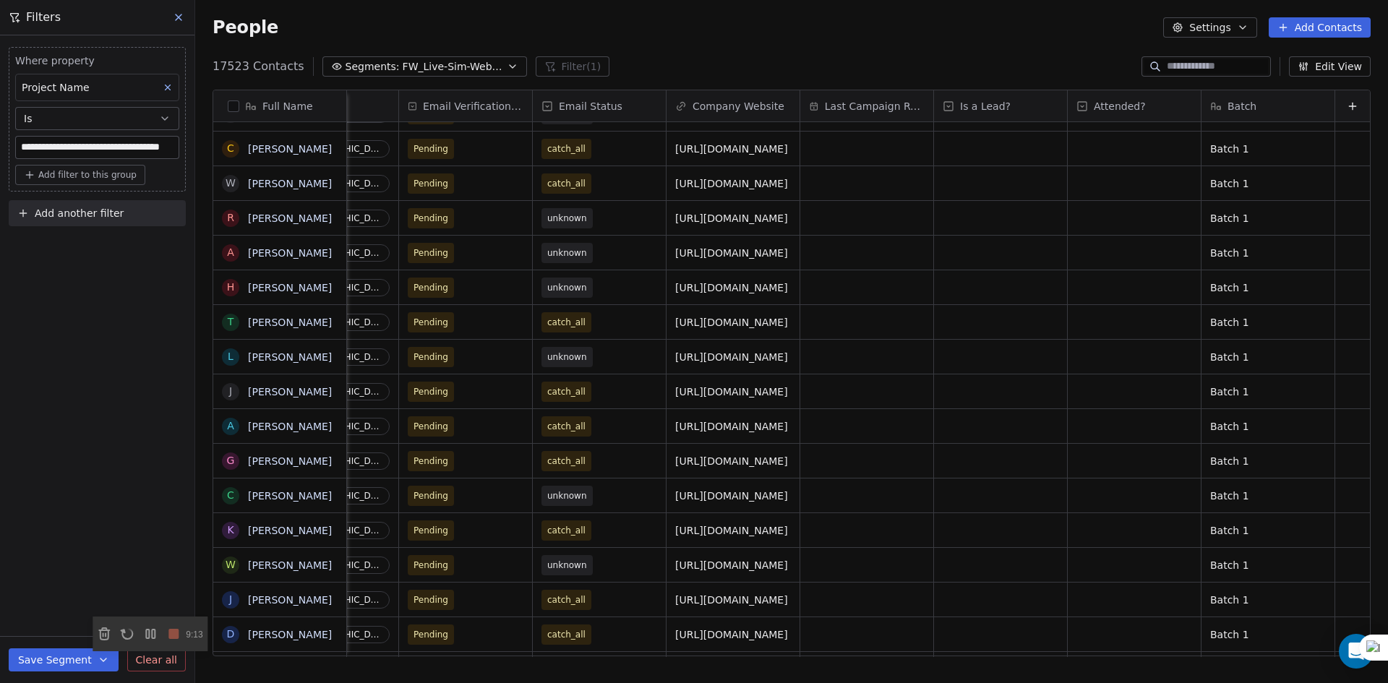
scroll to position [0, 1478]
